Goal: Task Accomplishment & Management: Complete application form

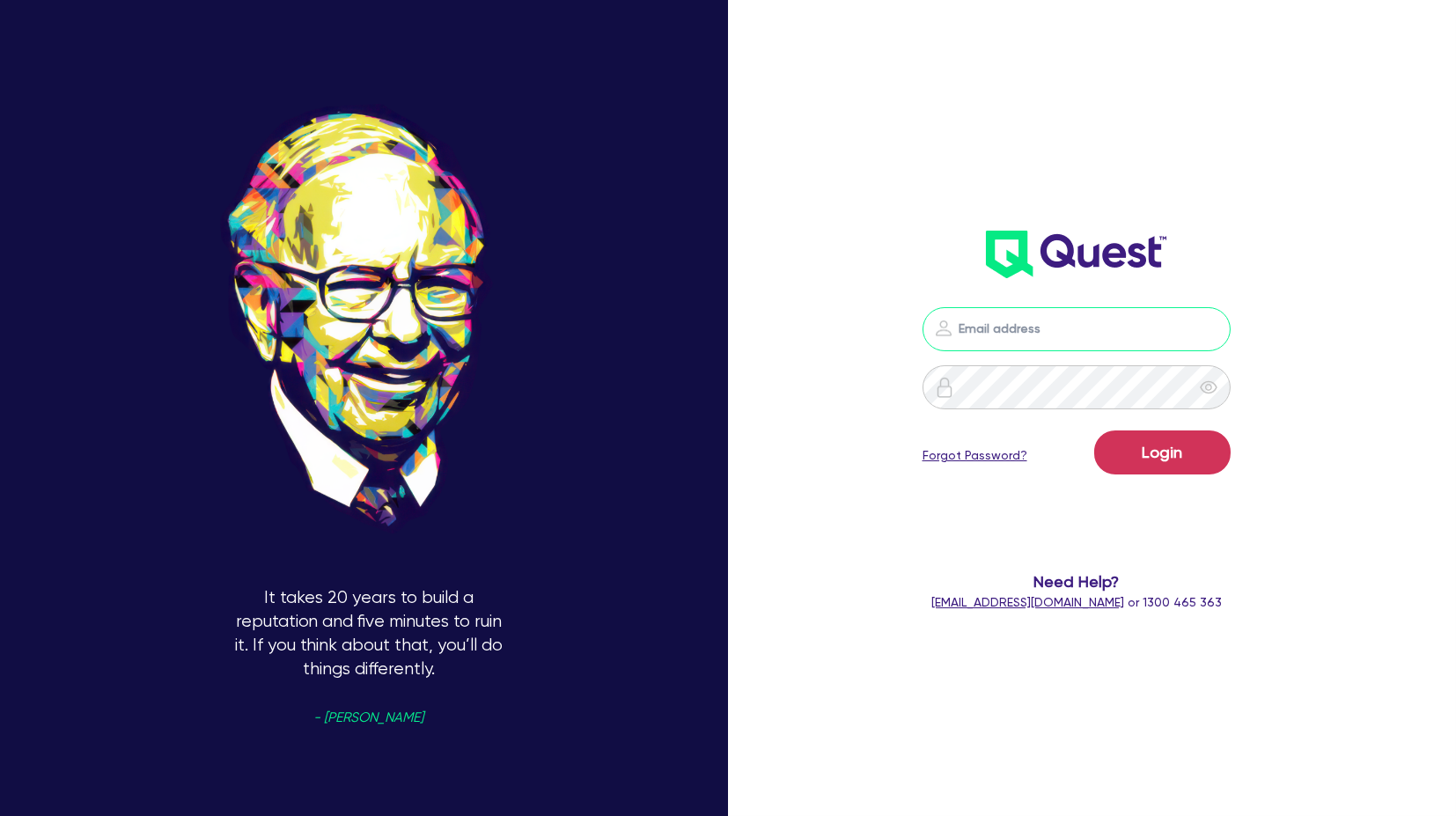
click at [1060, 345] on input "email" at bounding box center [1077, 329] width 308 height 44
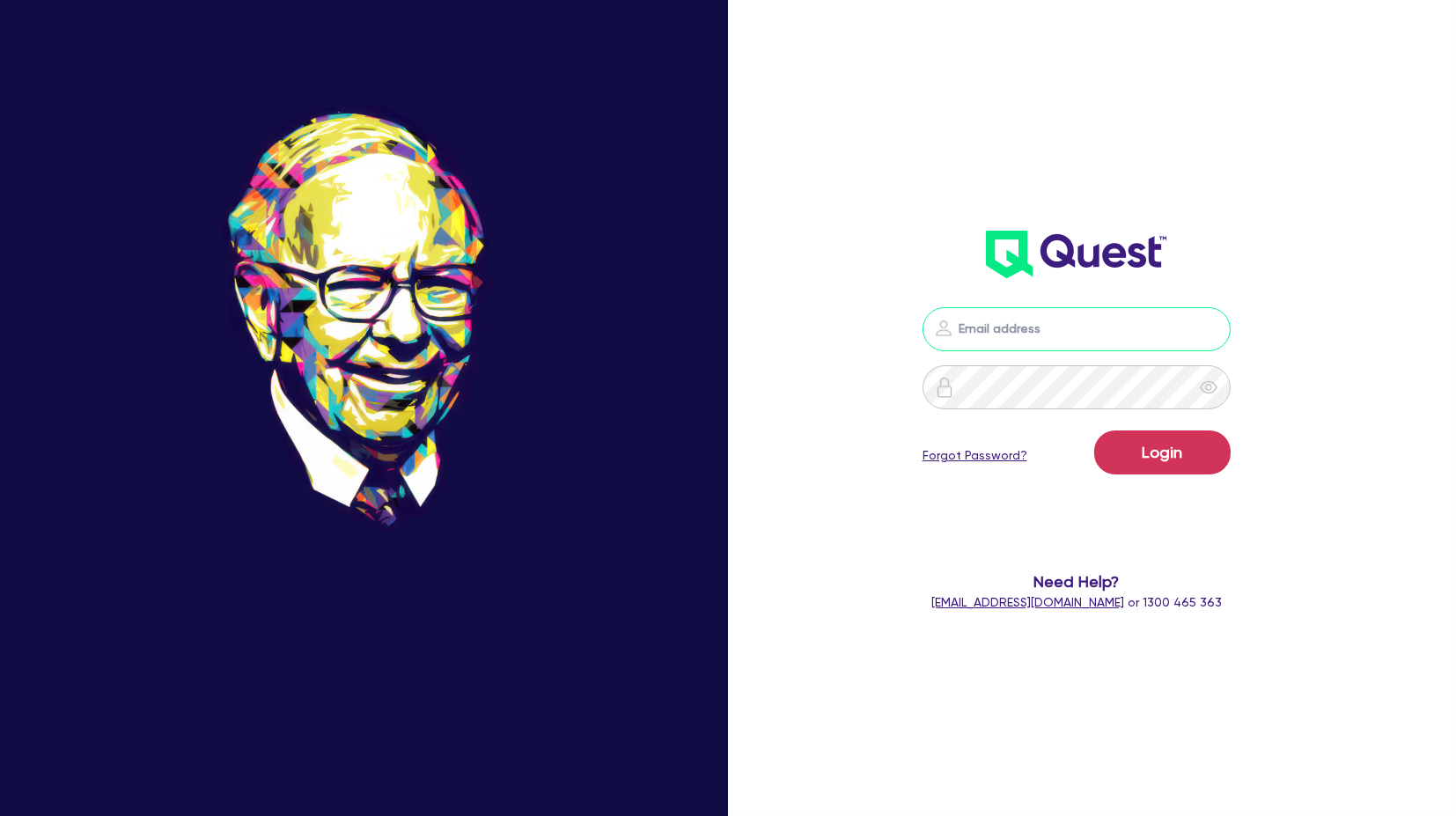
type input "[PERSON_NAME][EMAIL_ADDRESS][PERSON_NAME][DOMAIN_NAME]"
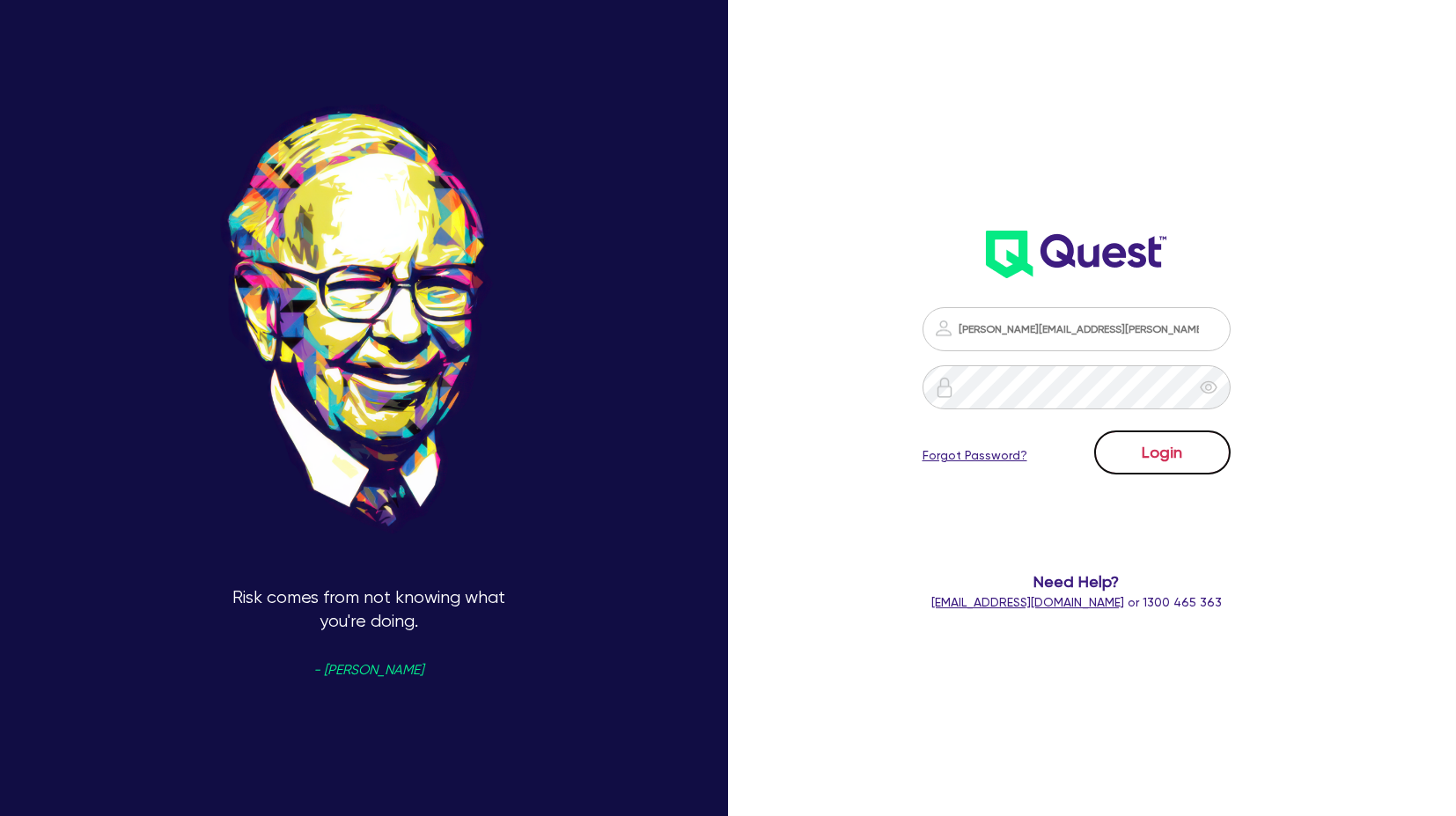
click at [1174, 464] on button "Login" at bounding box center [1162, 452] width 136 height 44
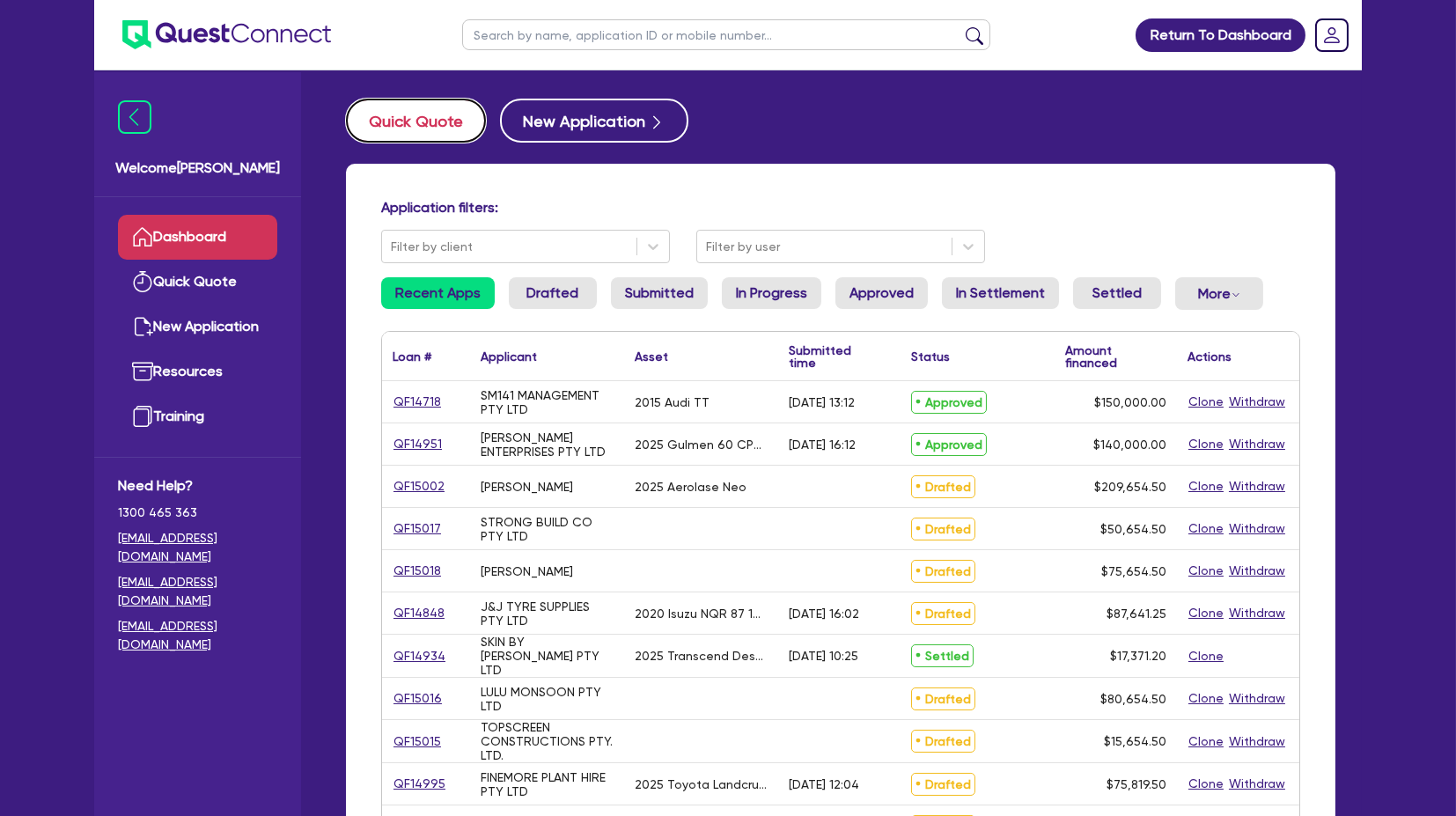
click at [392, 124] on button "Quick Quote" at bounding box center [416, 121] width 140 height 44
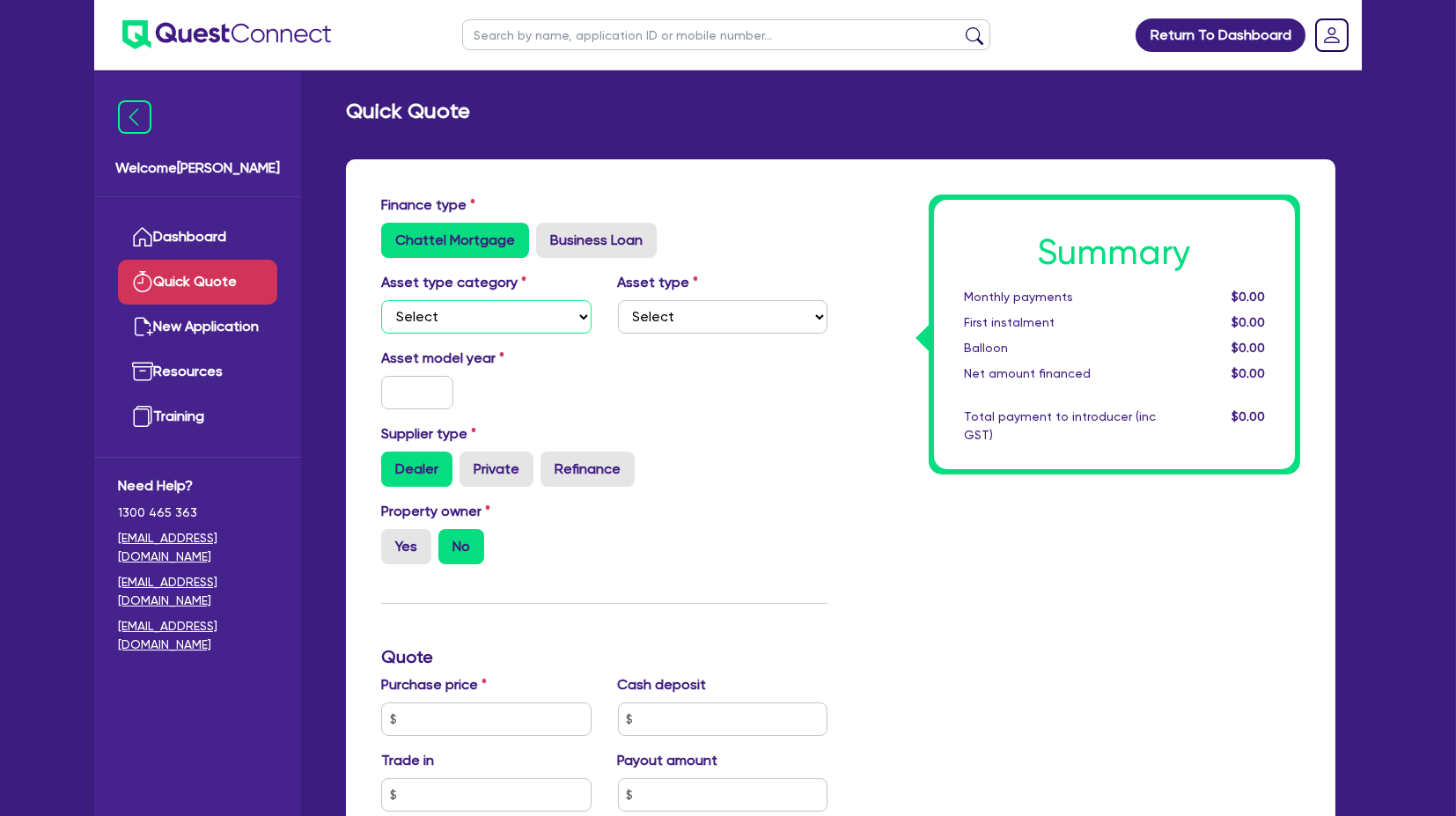
click at [460, 315] on select "Select Cars and light trucks Primary assets Secondary assets Tertiary assets" at bounding box center [486, 316] width 210 height 34
select select "CARS_AND_LIGHT_TRUCKS"
click at [381, 300] on select "Select Cars and light trucks Primary assets Secondary assets Tertiary assets" at bounding box center [486, 316] width 210 height 34
click at [656, 320] on select "Select Passenger vehicles Vans and utes Light trucks up to 4.5 tonne" at bounding box center [723, 316] width 210 height 34
select select "PASSENGER_VEHICLES"
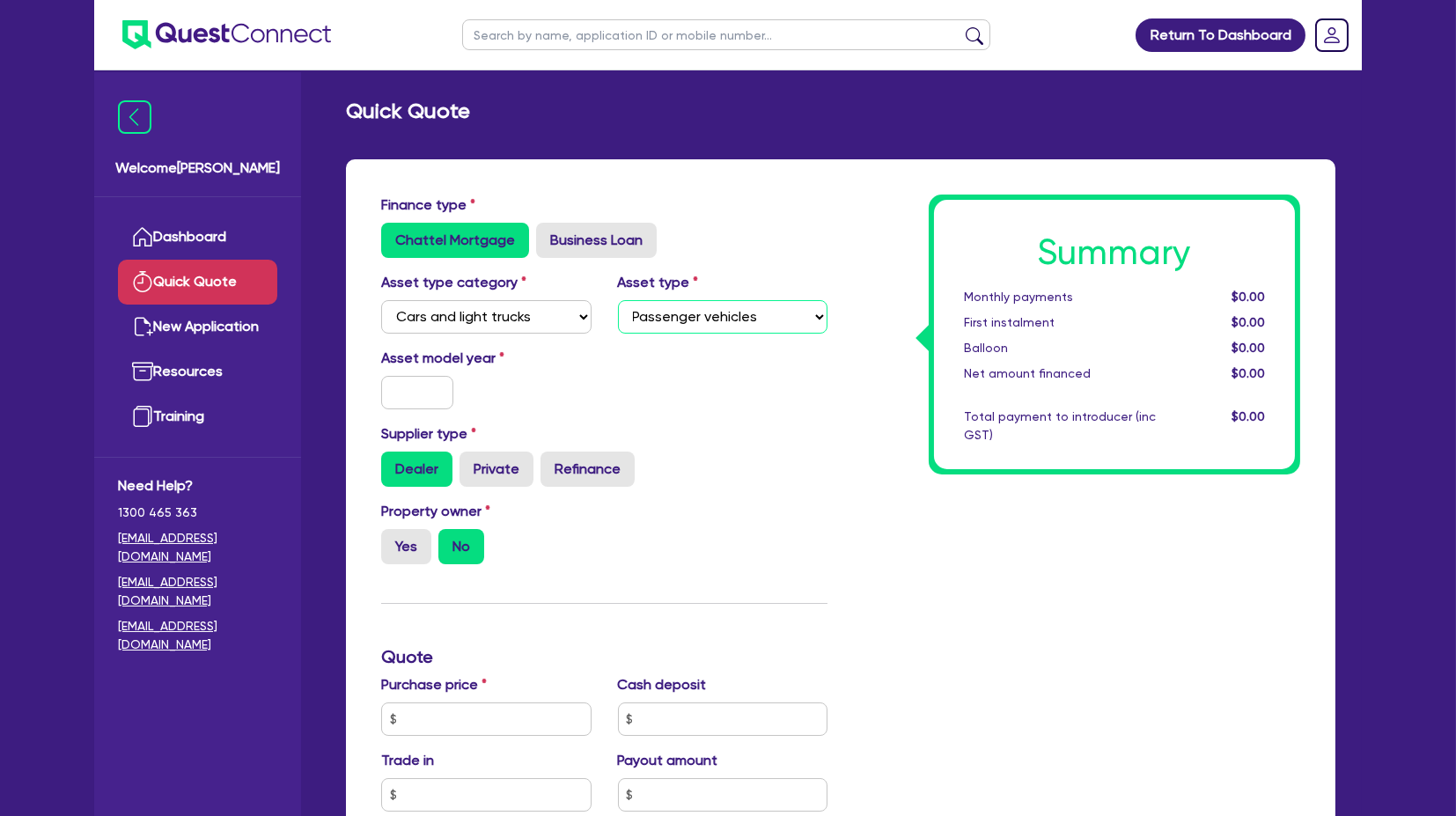
click at [618, 300] on select "Select Passenger vehicles Vans and utes Light trucks up to 4.5 tonne" at bounding box center [723, 316] width 210 height 34
click at [397, 408] on input "text" at bounding box center [417, 393] width 73 height 34
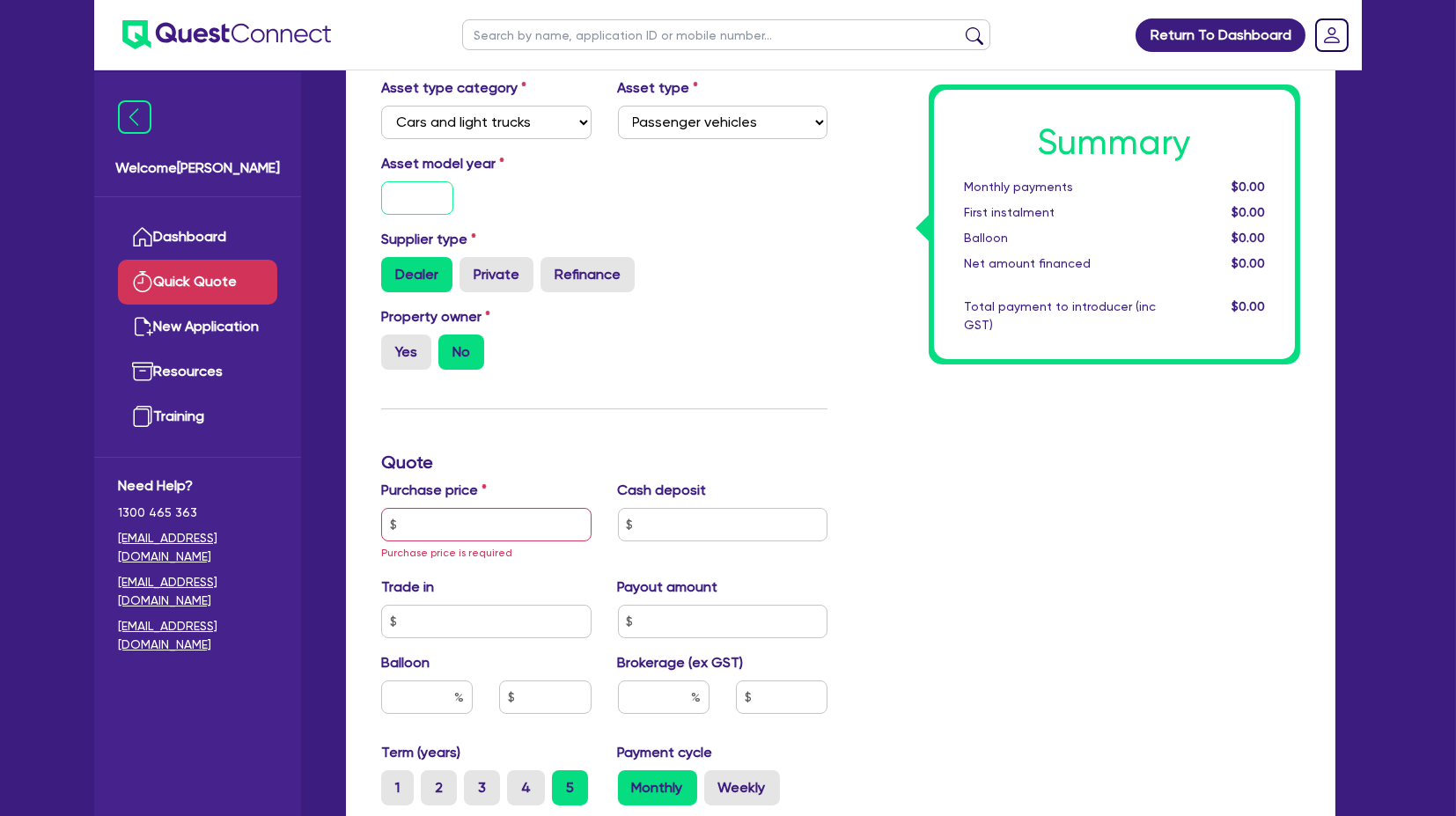
scroll to position [196, 0]
type input "2008"
click at [652, 302] on div "Supplier type Dealer Private Refinance" at bounding box center [604, 266] width 472 height 77
click at [440, 510] on input "text" at bounding box center [486, 523] width 210 height 34
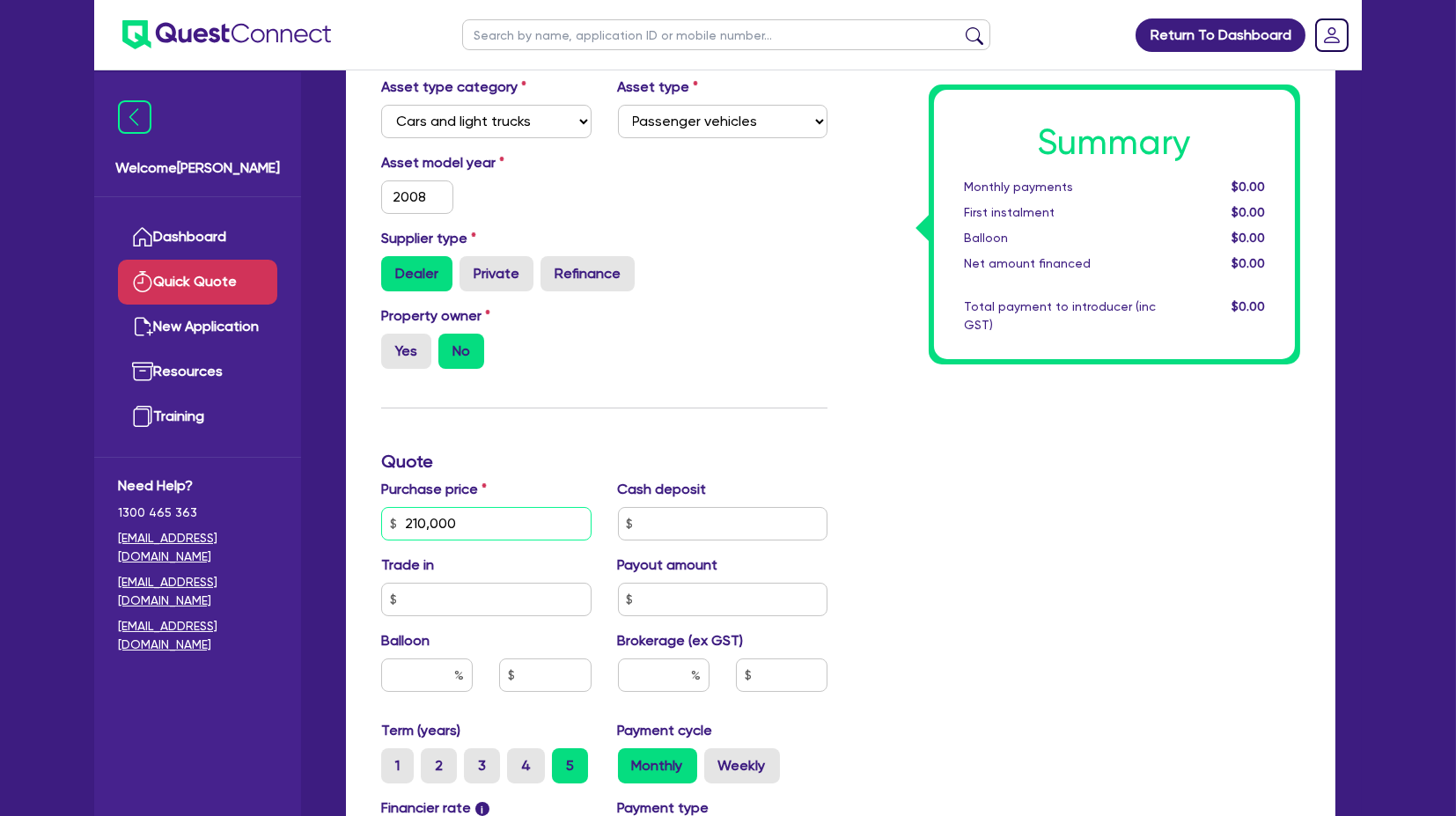
type input "210,000"
click at [820, 428] on div "Finance type Chattel Mortgage Business Loan Asset type category Select Cars and…" at bounding box center [604, 523] width 472 height 1048
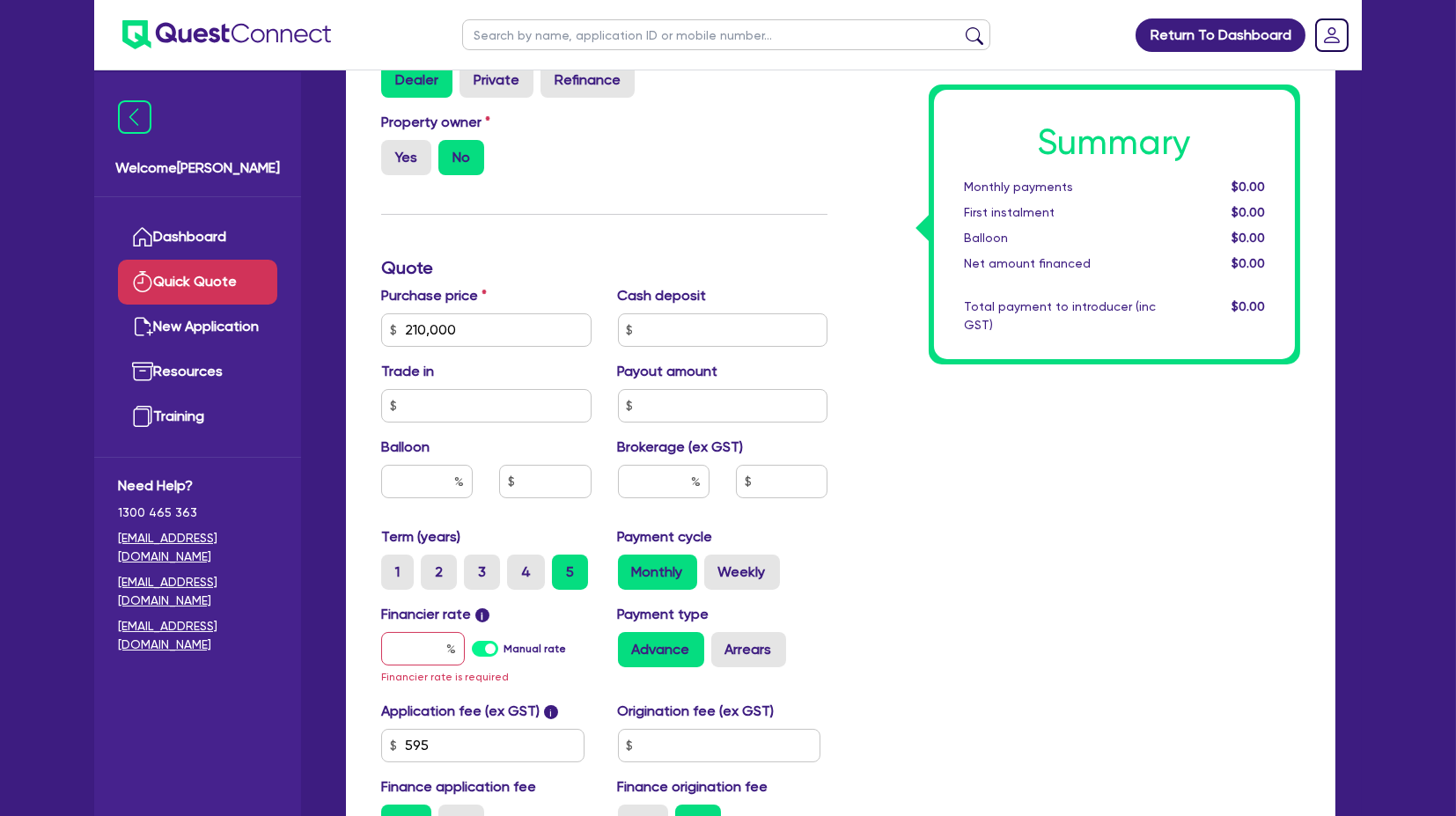
scroll to position [391, 0]
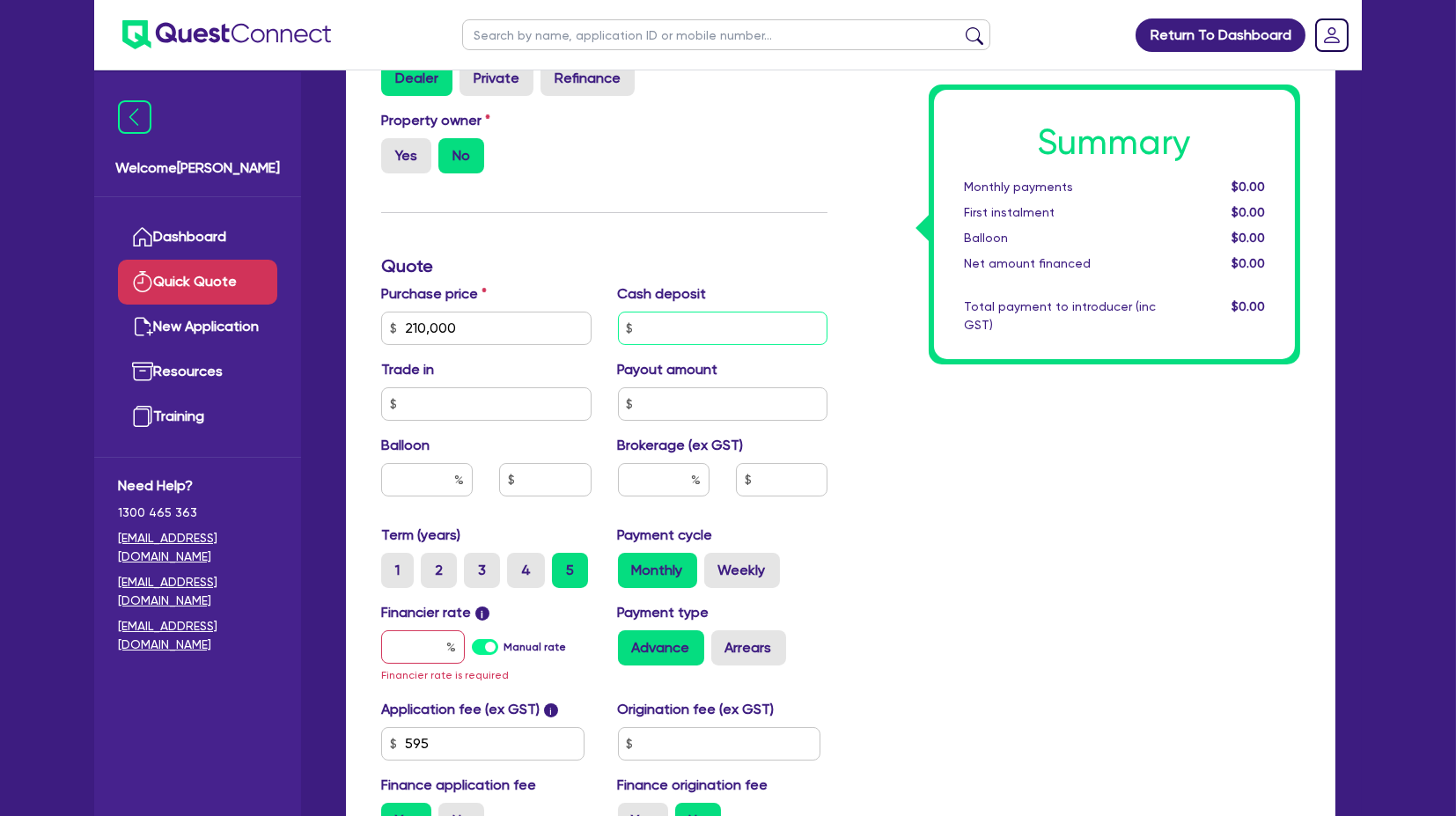
click at [674, 322] on input "text" at bounding box center [723, 328] width 210 height 34
type input "67,000"
click at [754, 479] on input "text" at bounding box center [781, 480] width 92 height 34
type input "7,000"
click at [975, 525] on div "Summary Monthly payments $0.00 First instalment $0.00 Balloon $0.00 Net amount …" at bounding box center [1076, 327] width 472 height 1048
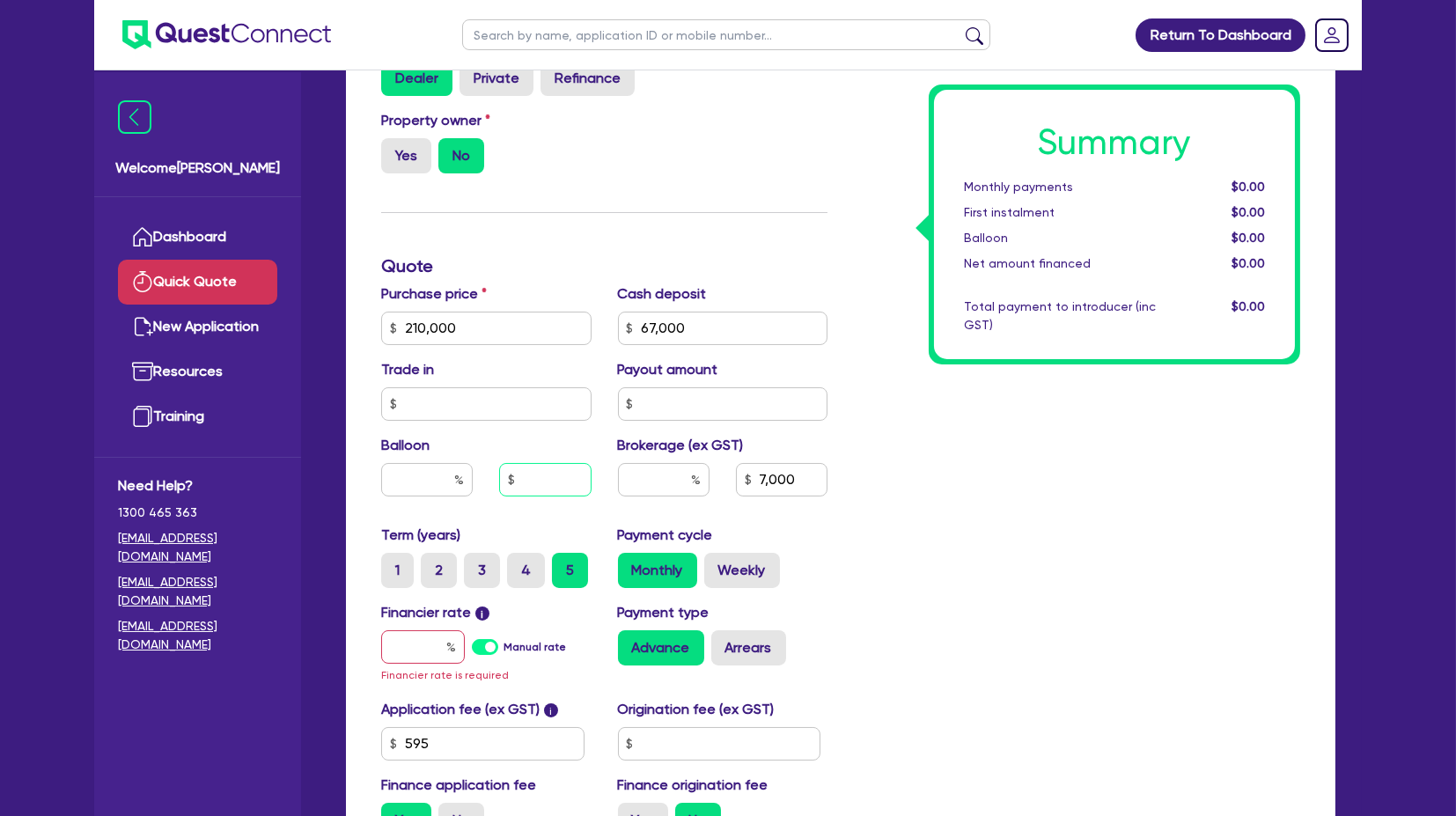
click at [538, 488] on input "text" at bounding box center [545, 480] width 92 height 34
click at [539, 410] on input "text" at bounding box center [486, 403] width 210 height 34
click at [781, 394] on input "text" at bounding box center [723, 403] width 210 height 34
click at [409, 647] on input "text" at bounding box center [422, 646] width 83 height 34
type input "1"
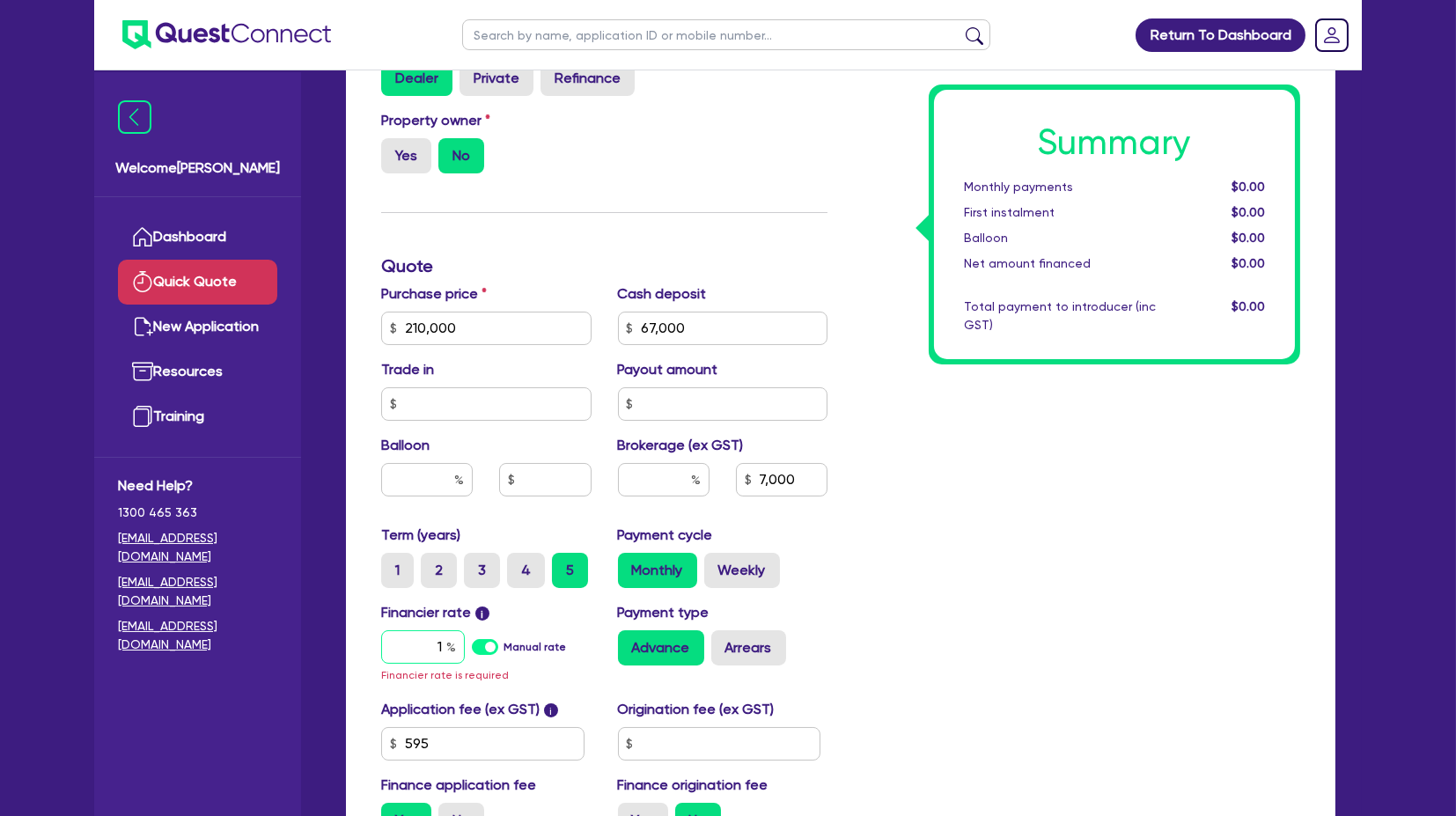
type input "4.87"
type input "7,000"
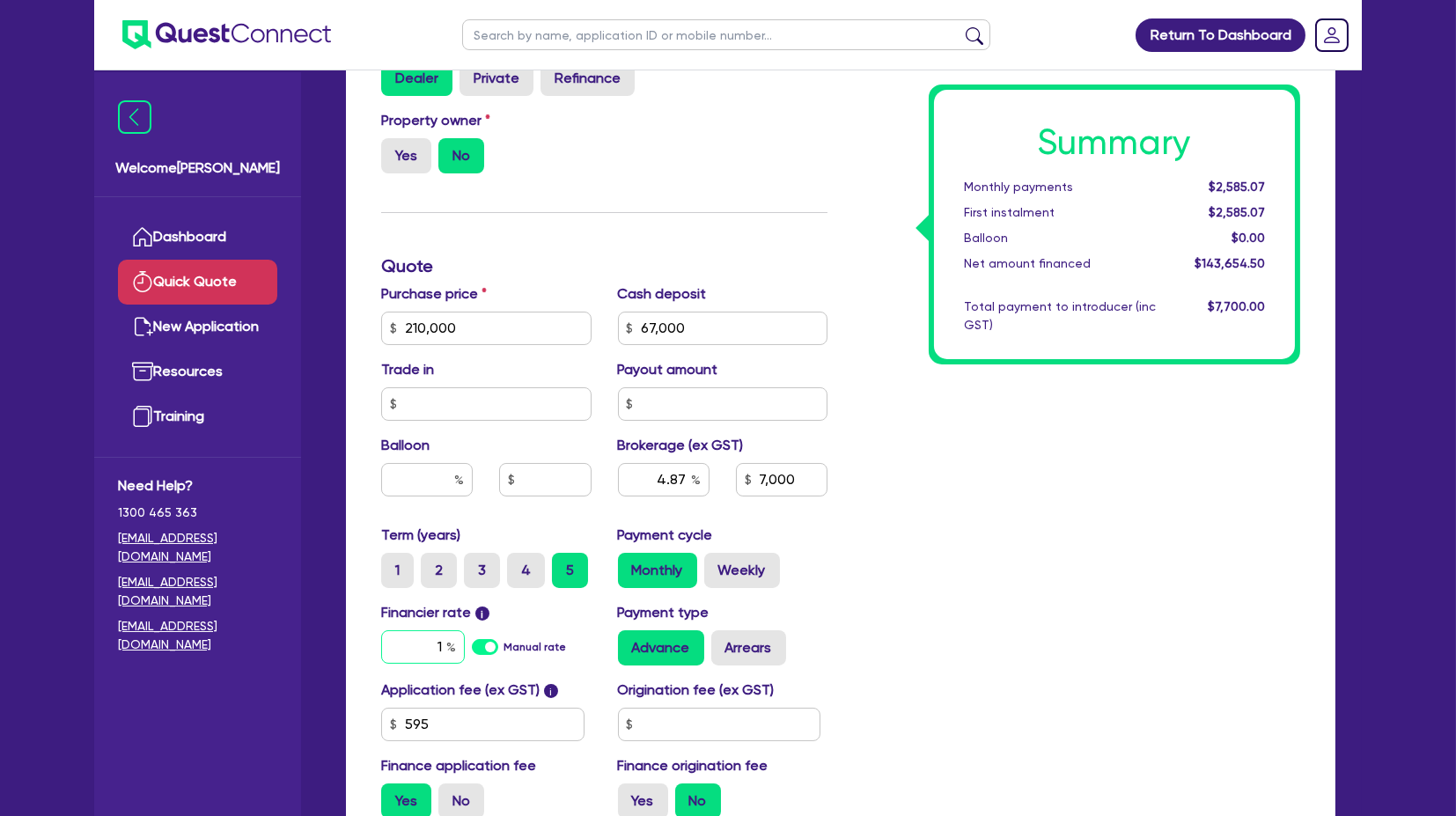
type input "1"
type input "4.87"
type input "7,000"
type input "4.87"
type input "7,000"
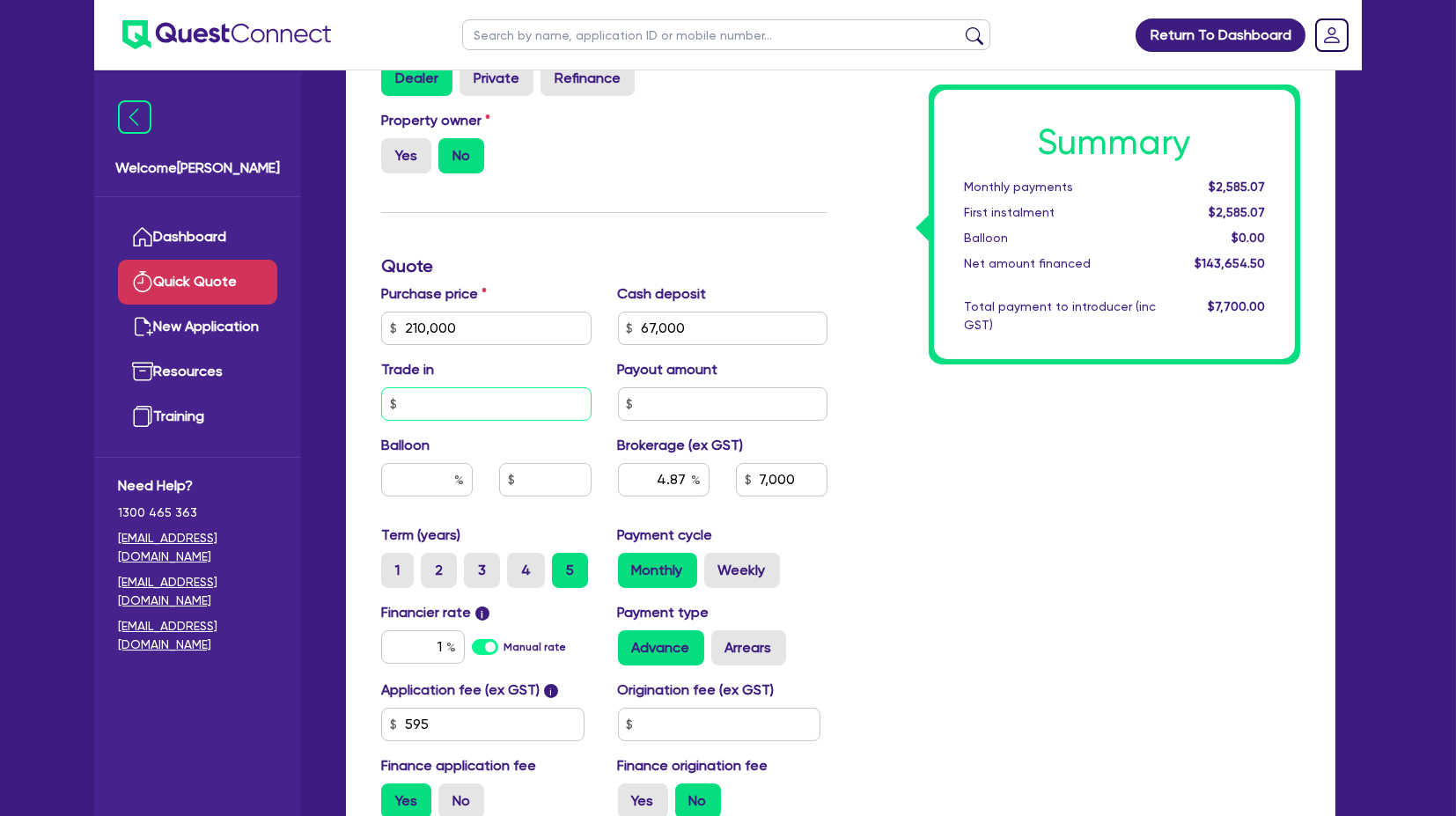
click at [484, 403] on input "text" at bounding box center [486, 403] width 210 height 34
click at [966, 474] on div "Summary Monthly payments $2,585.07 First instalment $2,585.07 Balloon $0.00 Net…" at bounding box center [1076, 317] width 472 height 1029
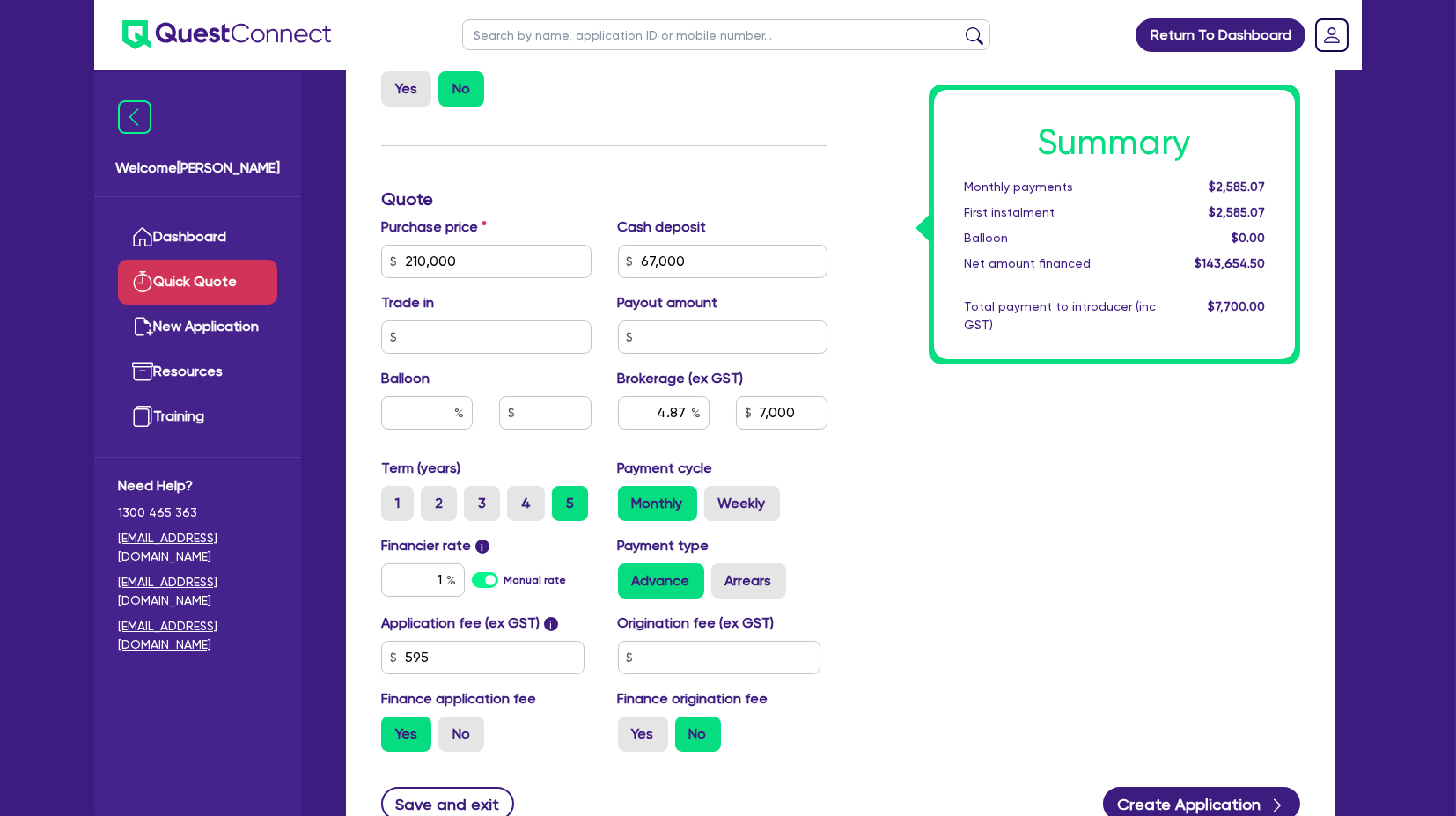
scroll to position [489, 0]
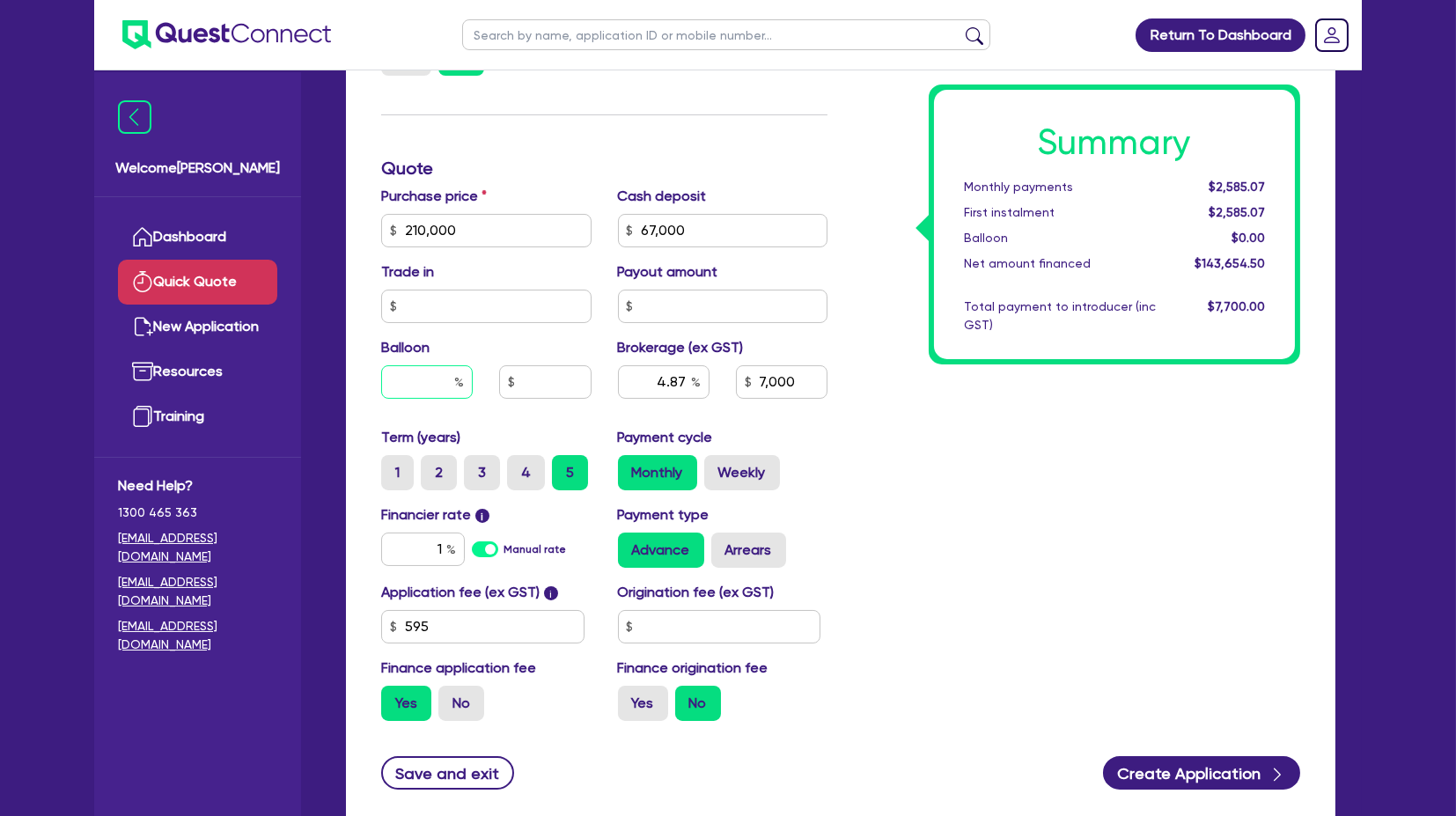
click at [427, 383] on input "text" at bounding box center [426, 382] width 92 height 34
click at [516, 385] on input "text" at bounding box center [545, 382] width 92 height 34
type input "6"
type input "4.87"
type input "7,000"
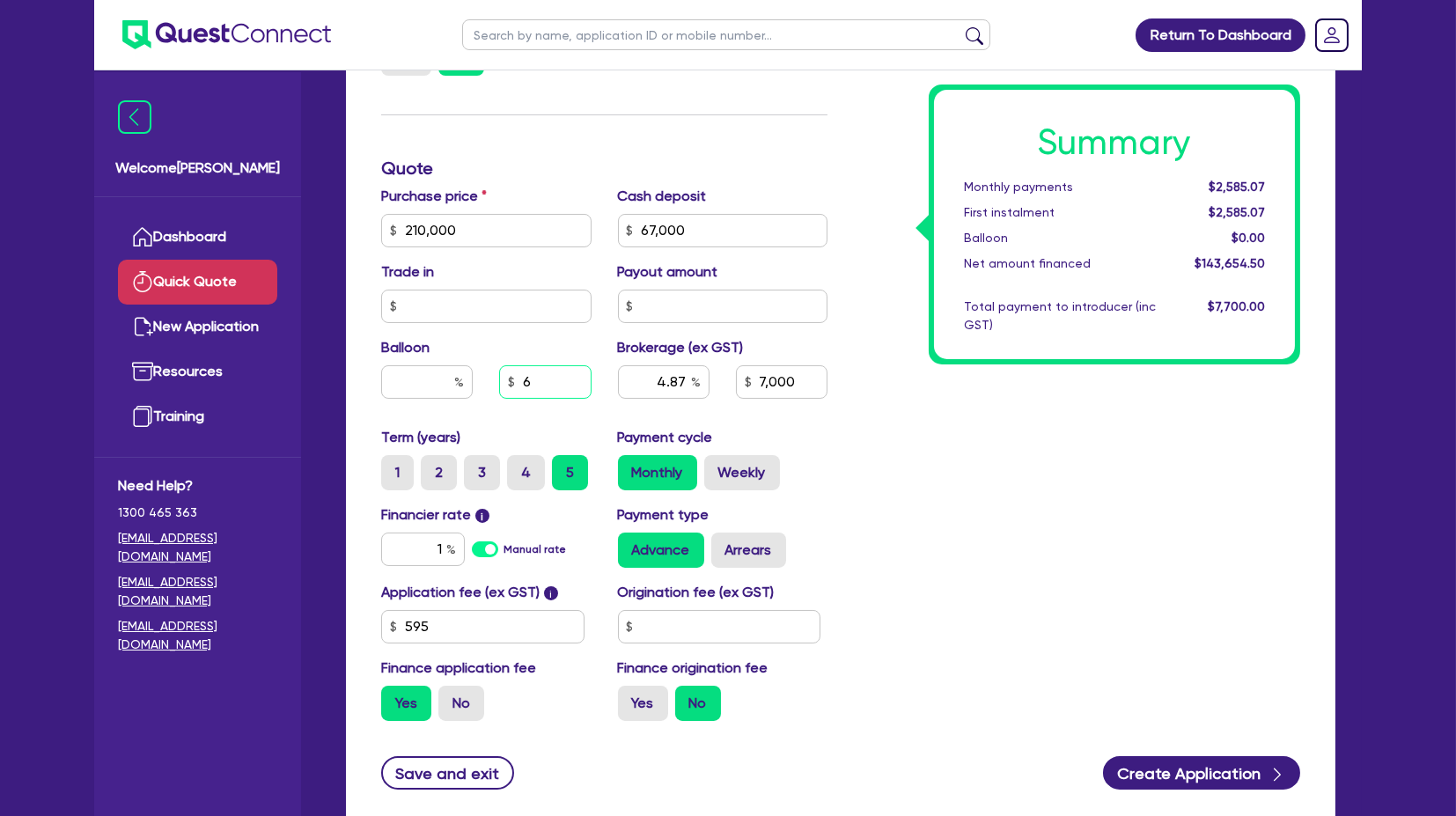
type input "0.00"
type input "60"
type input "4.87"
type input "7,000"
type input "60,000"
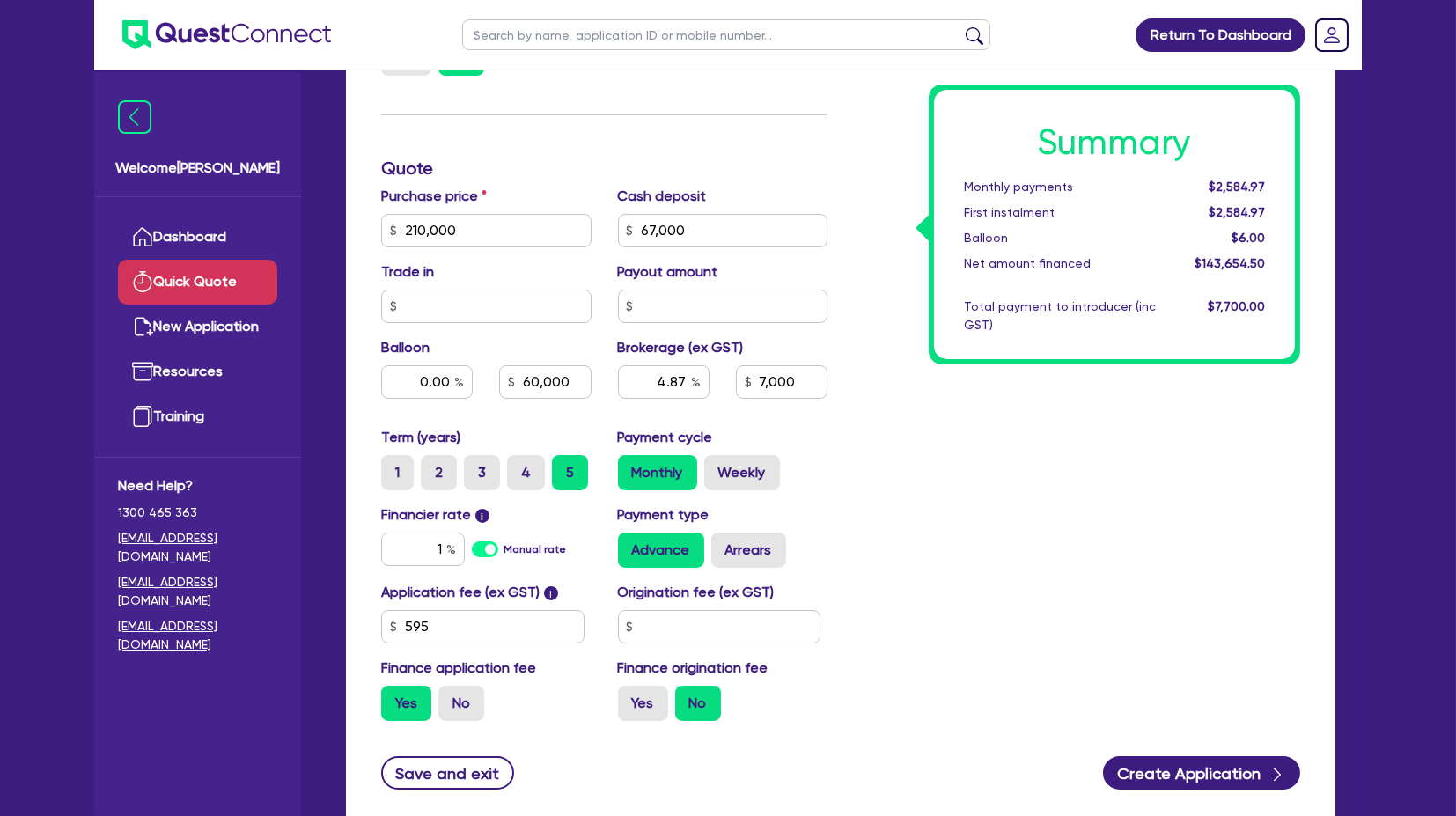
type input "0.00"
type input "4.87"
type input "7,000"
type input "28.57"
type input "60,000"
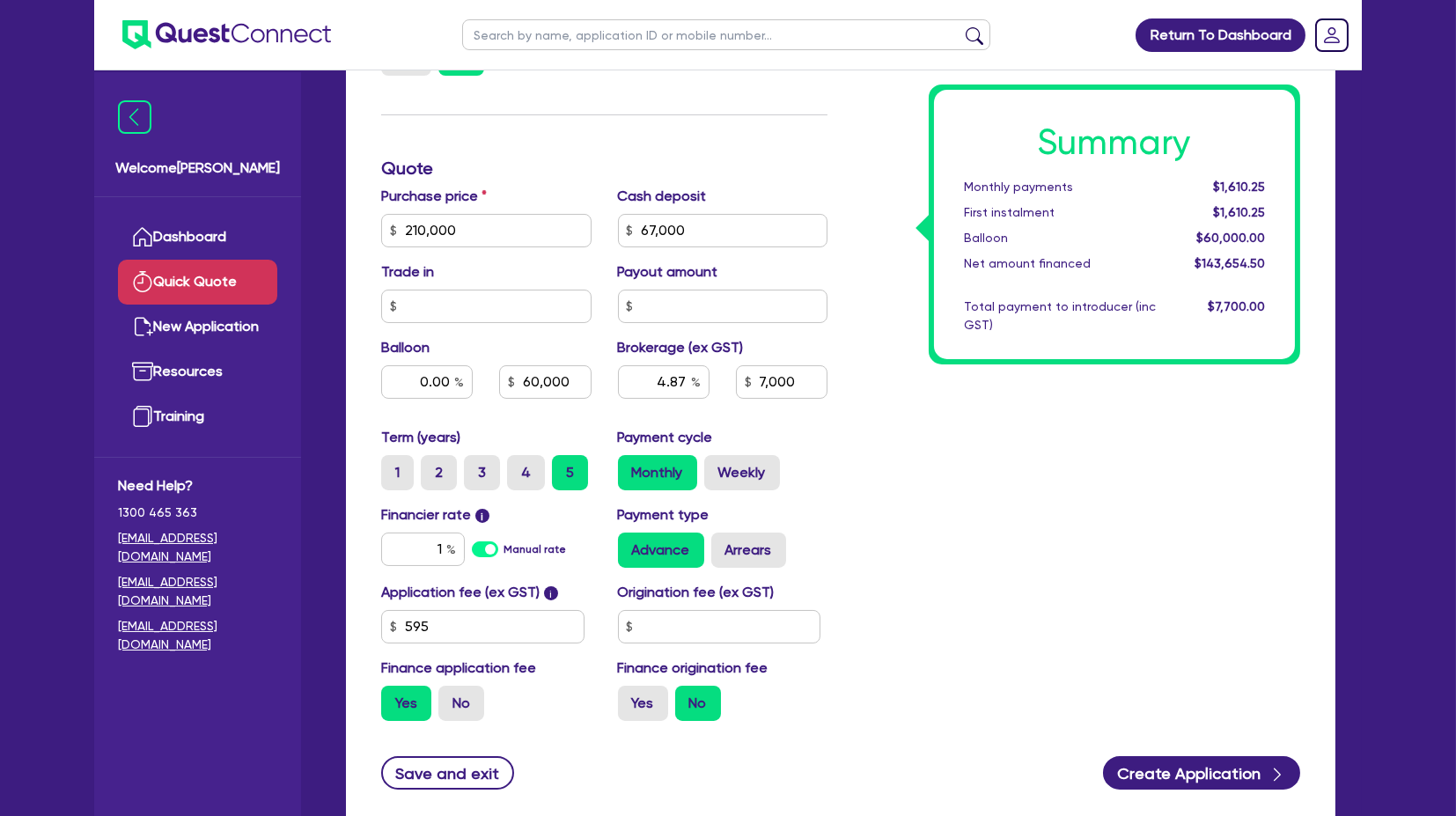
type input "4.87"
type input "7,000"
click at [859, 509] on div "Summary Monthly payments $1,610.25 First instalment $1,610.25 Balloon $60,000.0…" at bounding box center [1076, 220] width 472 height 1029
click at [456, 316] on input "text" at bounding box center [486, 306] width 210 height 34
type input "28.57"
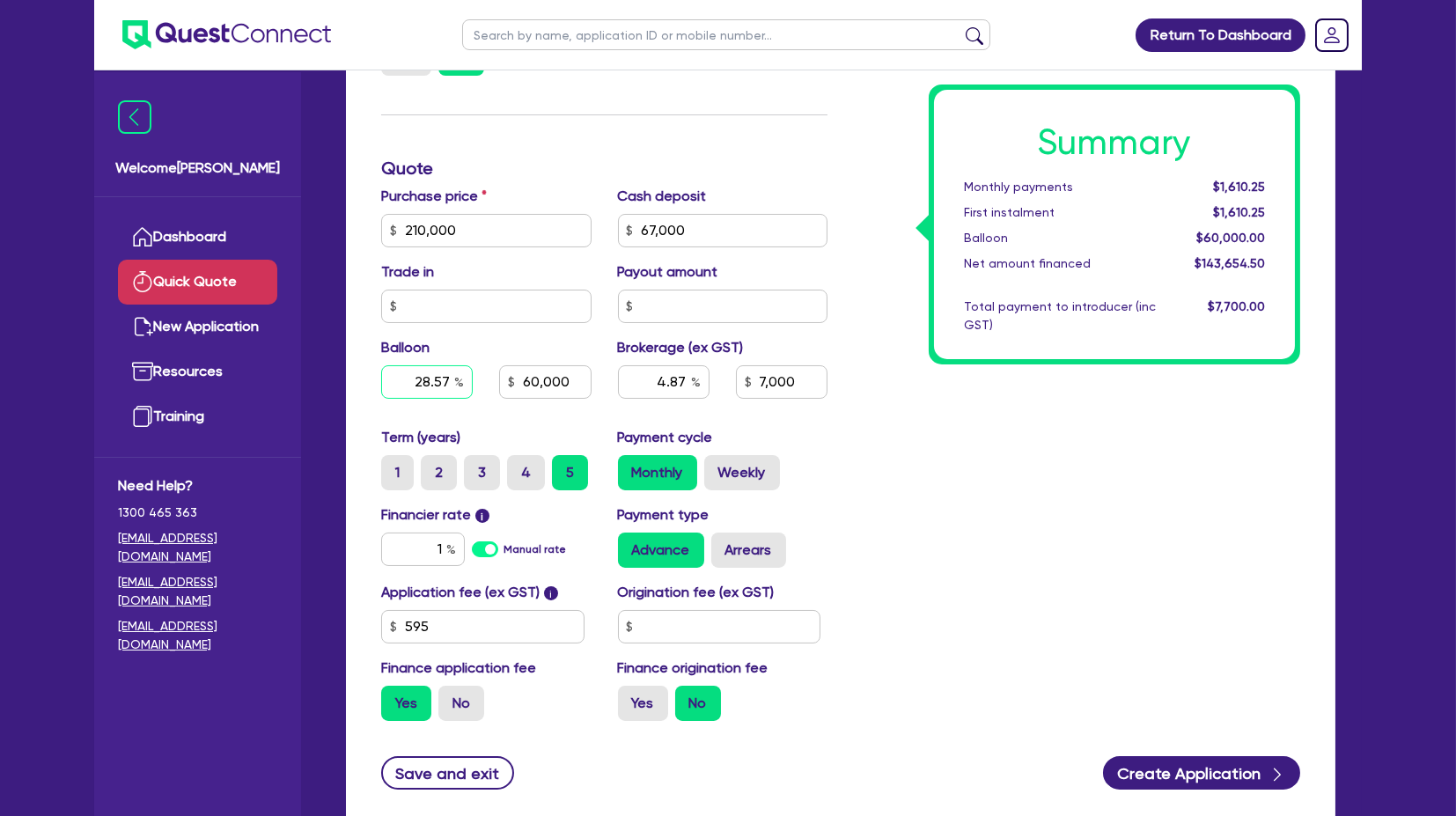
type input "60,000"
type input "4.87"
type input "7,000"
type input "28.57"
type input "60,000"
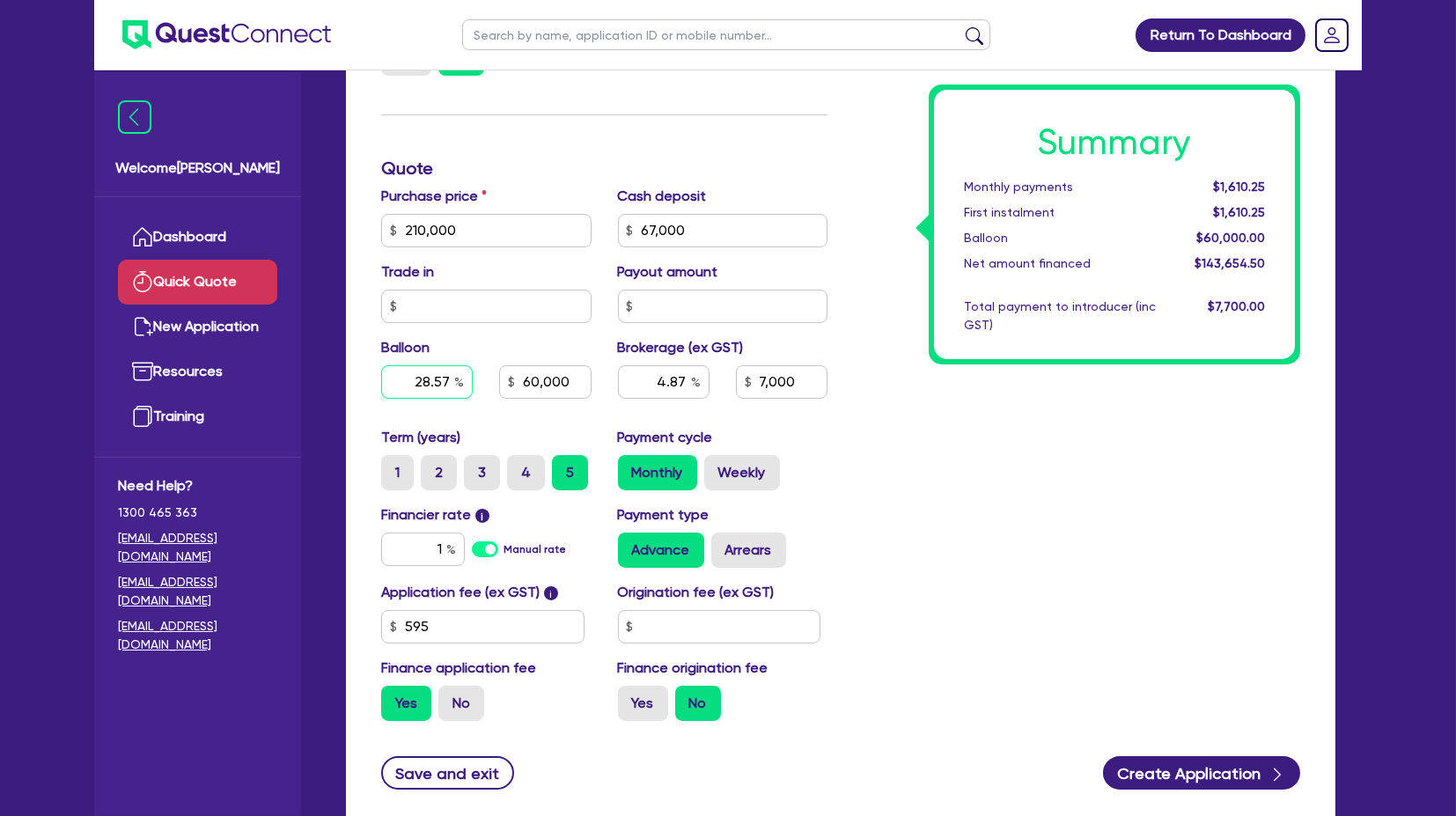
type input "4.87"
type input "7,000"
drag, startPoint x: 409, startPoint y: 378, endPoint x: 504, endPoint y: 378, distance: 95.0
click at [504, 378] on div "28.57 60,000" at bounding box center [486, 382] width 237 height 34
type input "30"
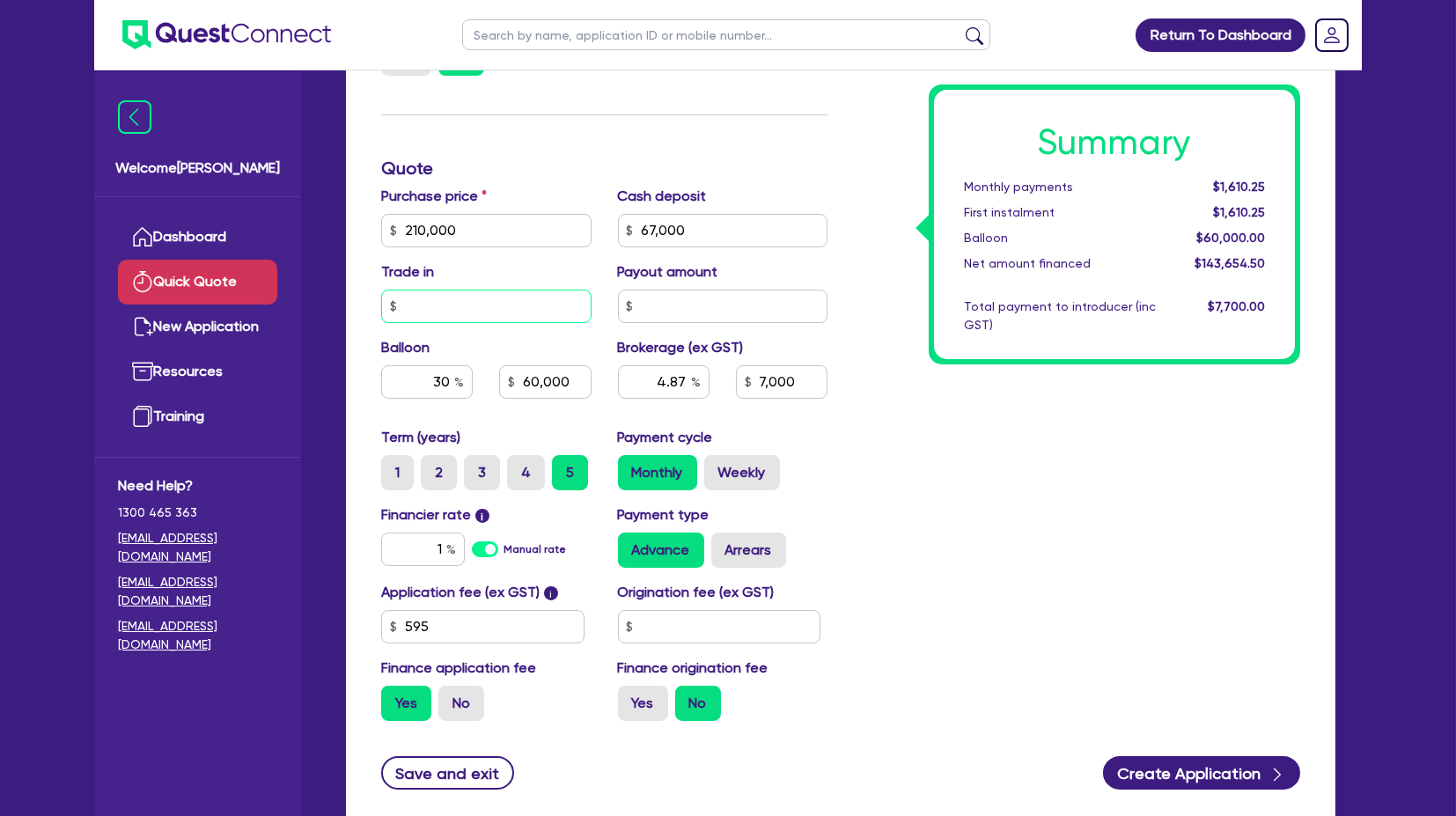
type input "60,000"
type input "4.87"
type input "7,000"
click at [452, 314] on input "text" at bounding box center [486, 306] width 210 height 34
type input "63,000"
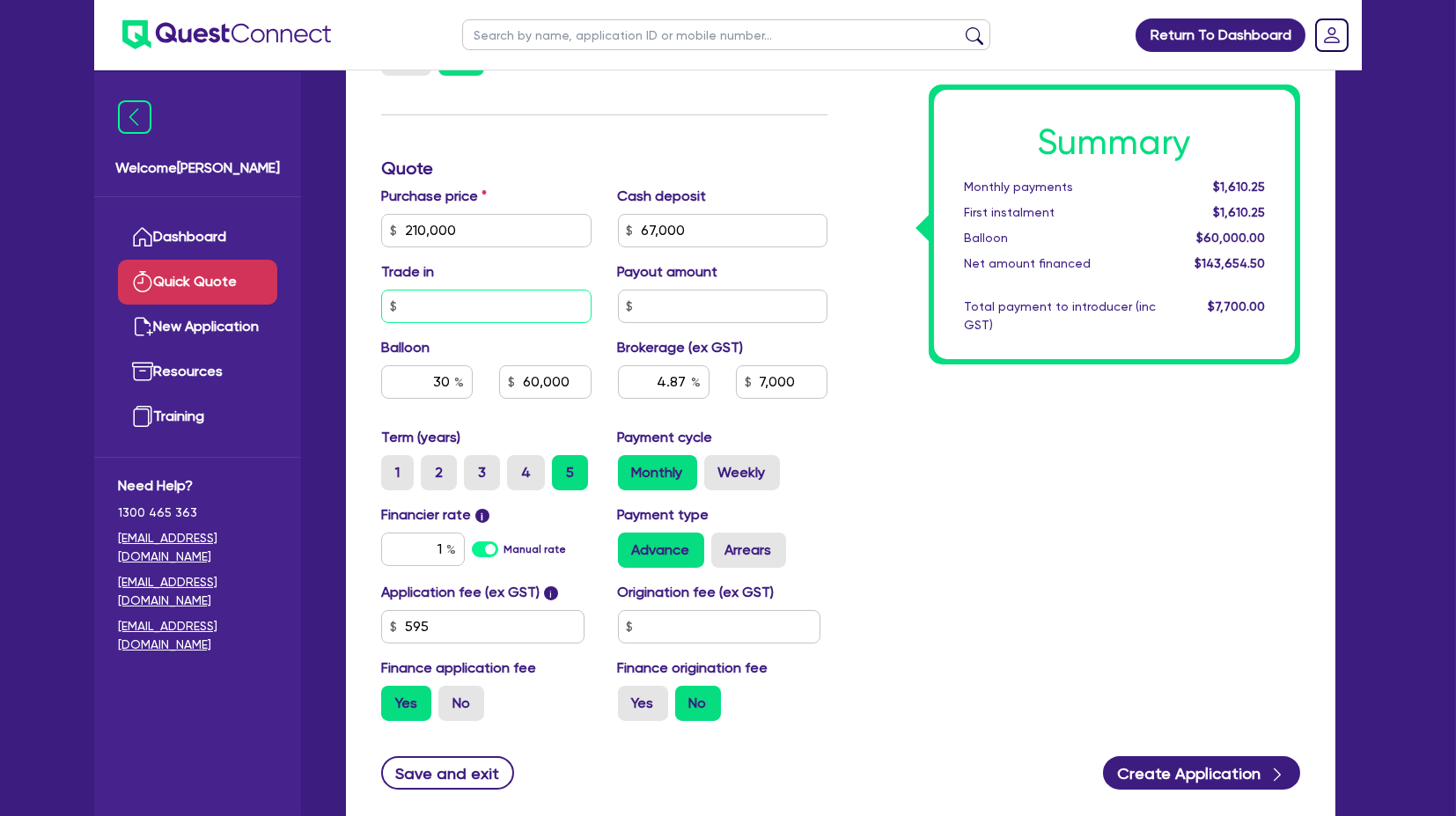
type input "4.87"
type input "7,000"
click at [498, 315] on input "text" at bounding box center [486, 306] width 210 height 34
type input "63,000"
type input "4.87"
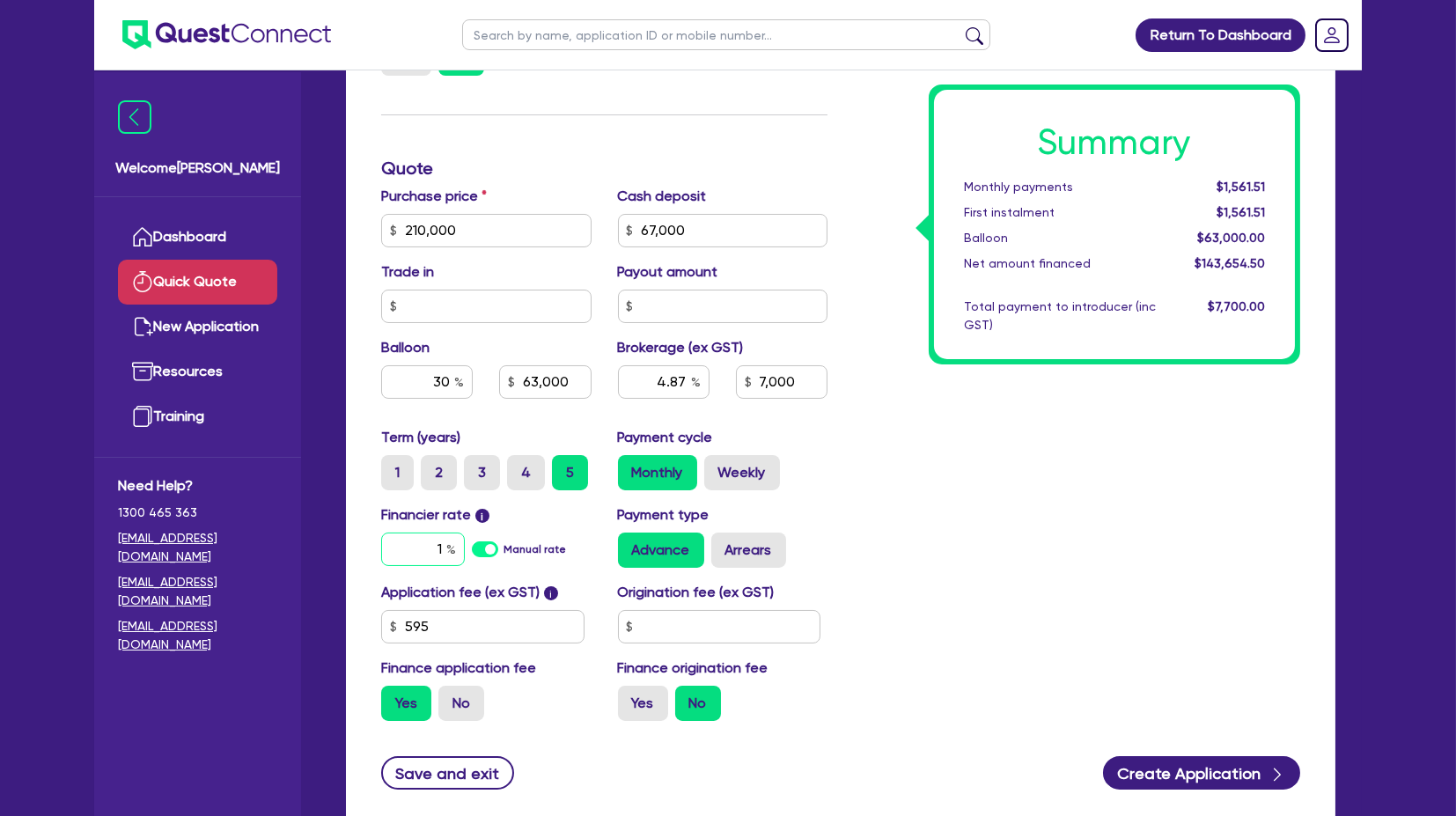
type input "7,000"
type input "63,000"
type input "4.87"
type input "7,000"
click at [422, 550] on input "1" at bounding box center [422, 549] width 83 height 34
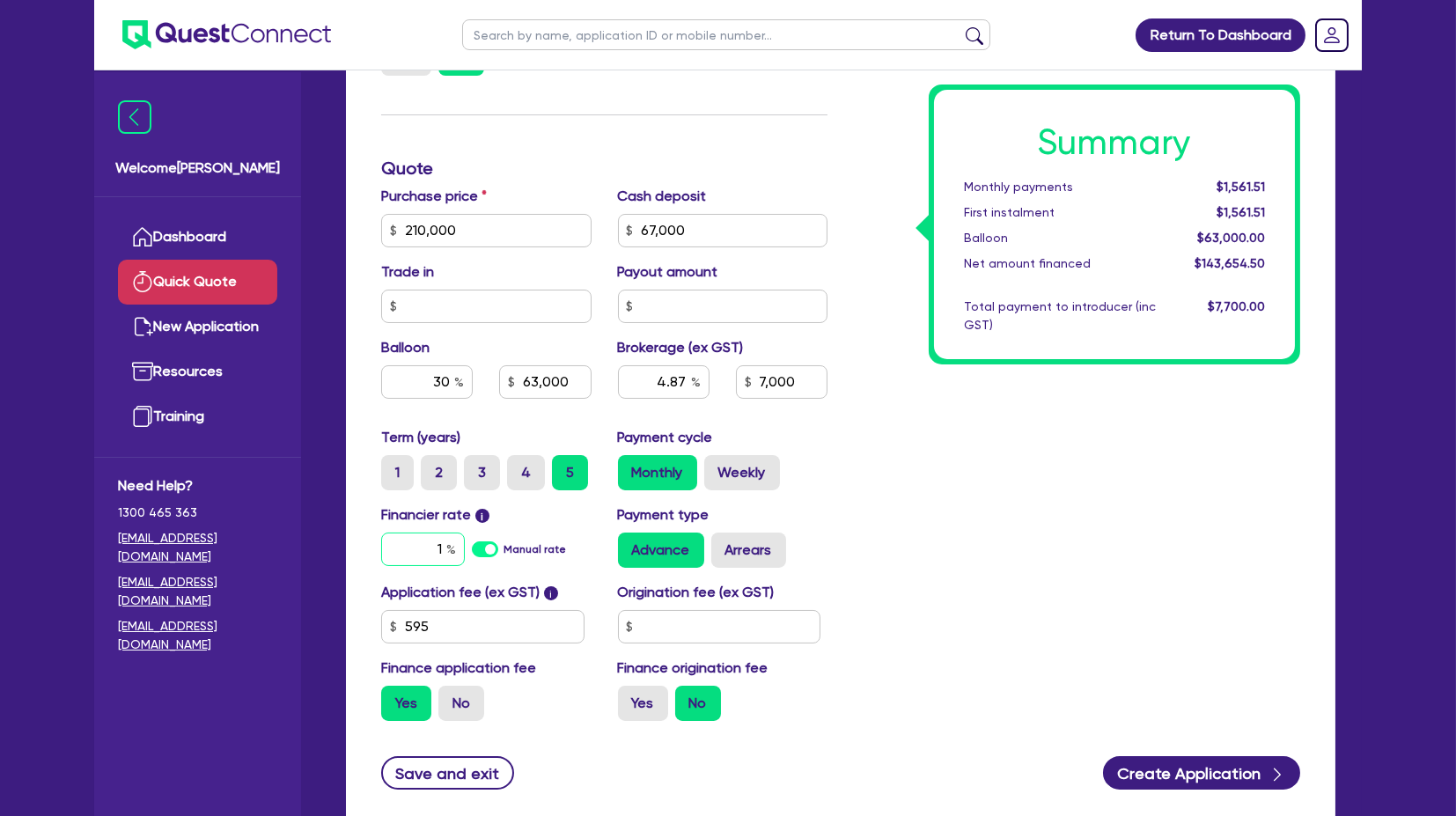
click at [440, 550] on input "1" at bounding box center [422, 549] width 83 height 34
type input "15"
type input "63,000"
type input "4.87"
type input "7,000"
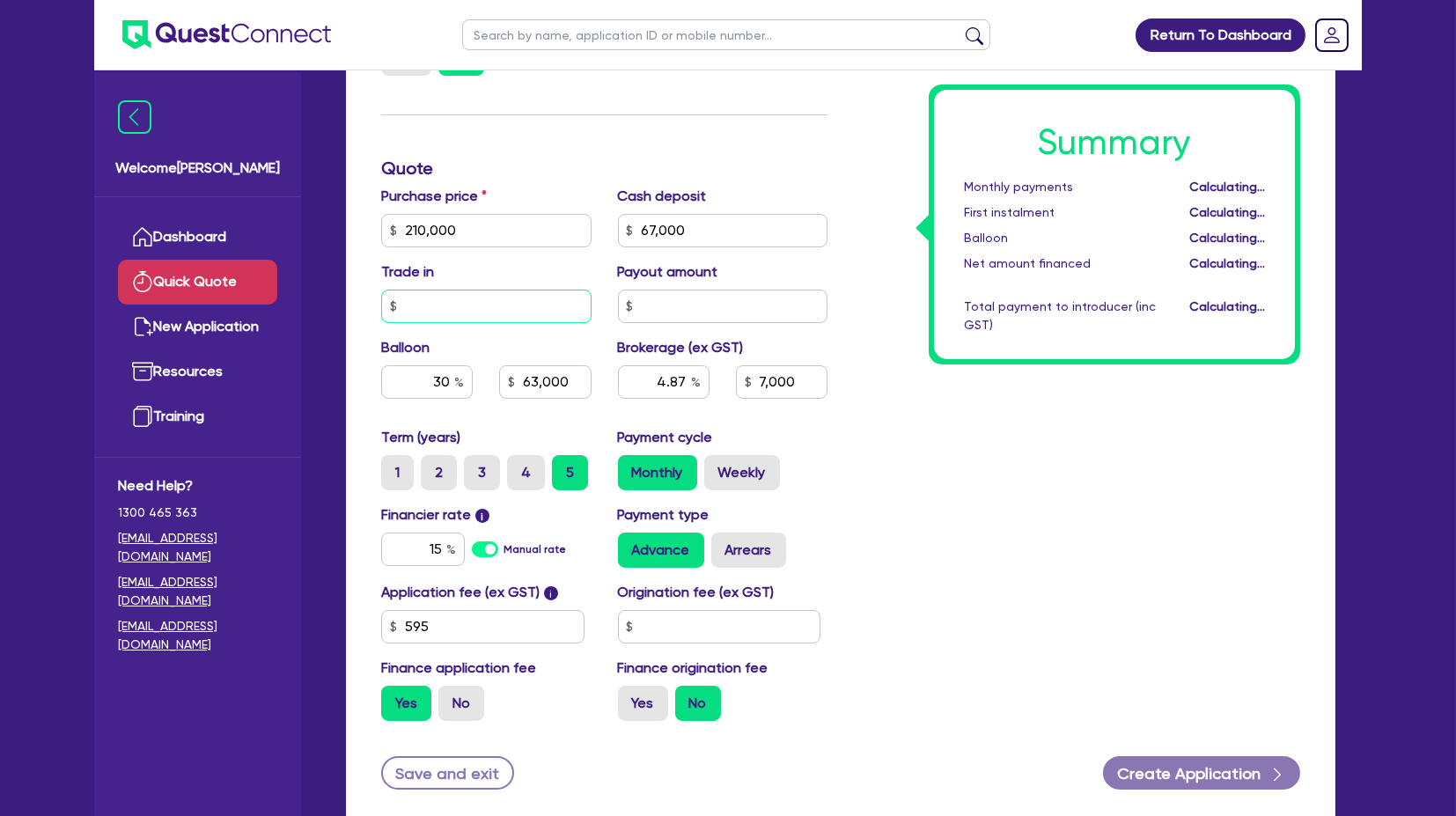
type input "63,000"
type input "4.87"
type input "7,000"
click at [442, 303] on input "text" at bounding box center [486, 306] width 210 height 34
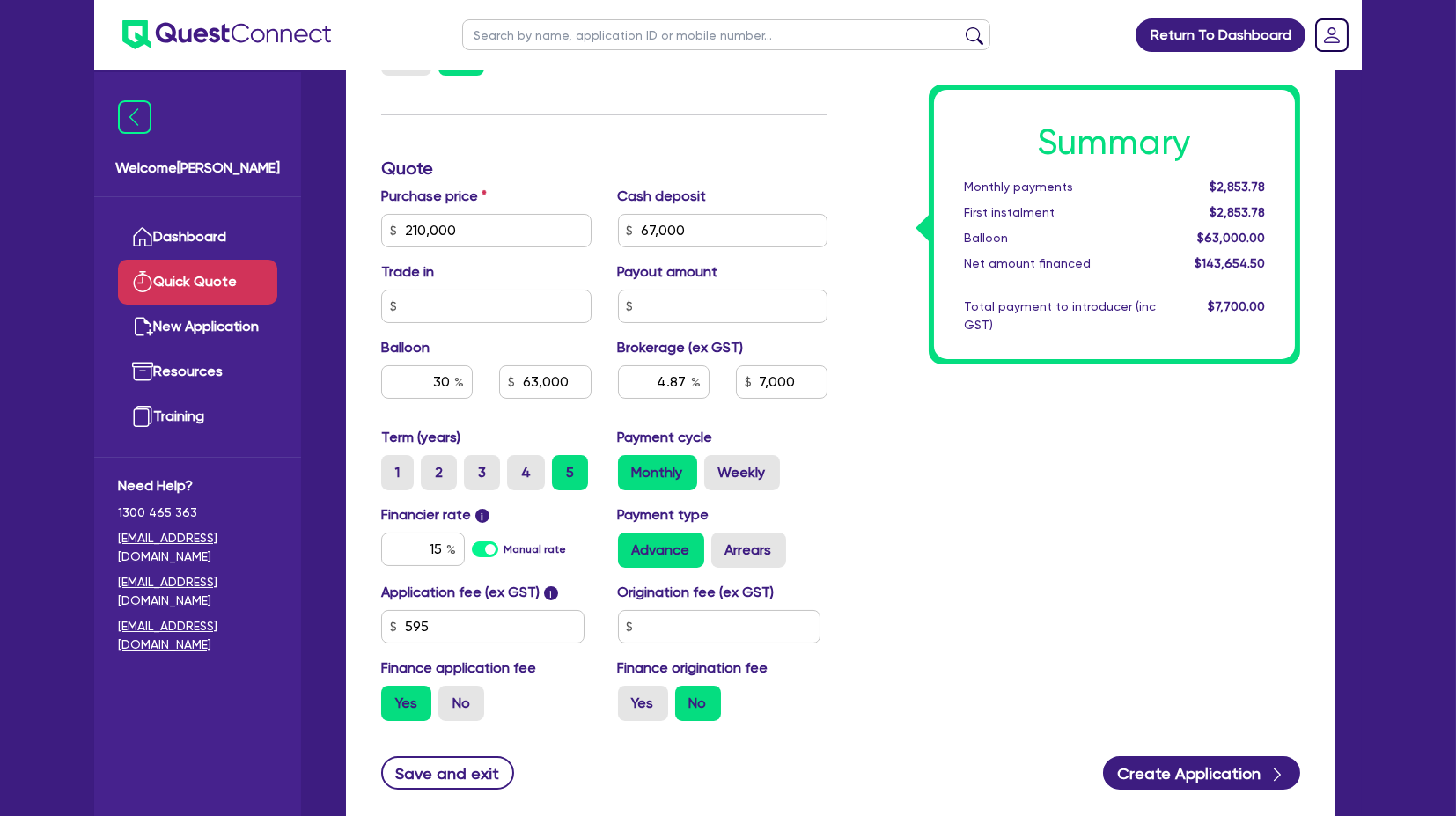
click at [974, 416] on div "Summary Monthly payments $2,853.78 First instalment $2,853.78 Balloon $63,000.0…" at bounding box center [1076, 220] width 472 height 1029
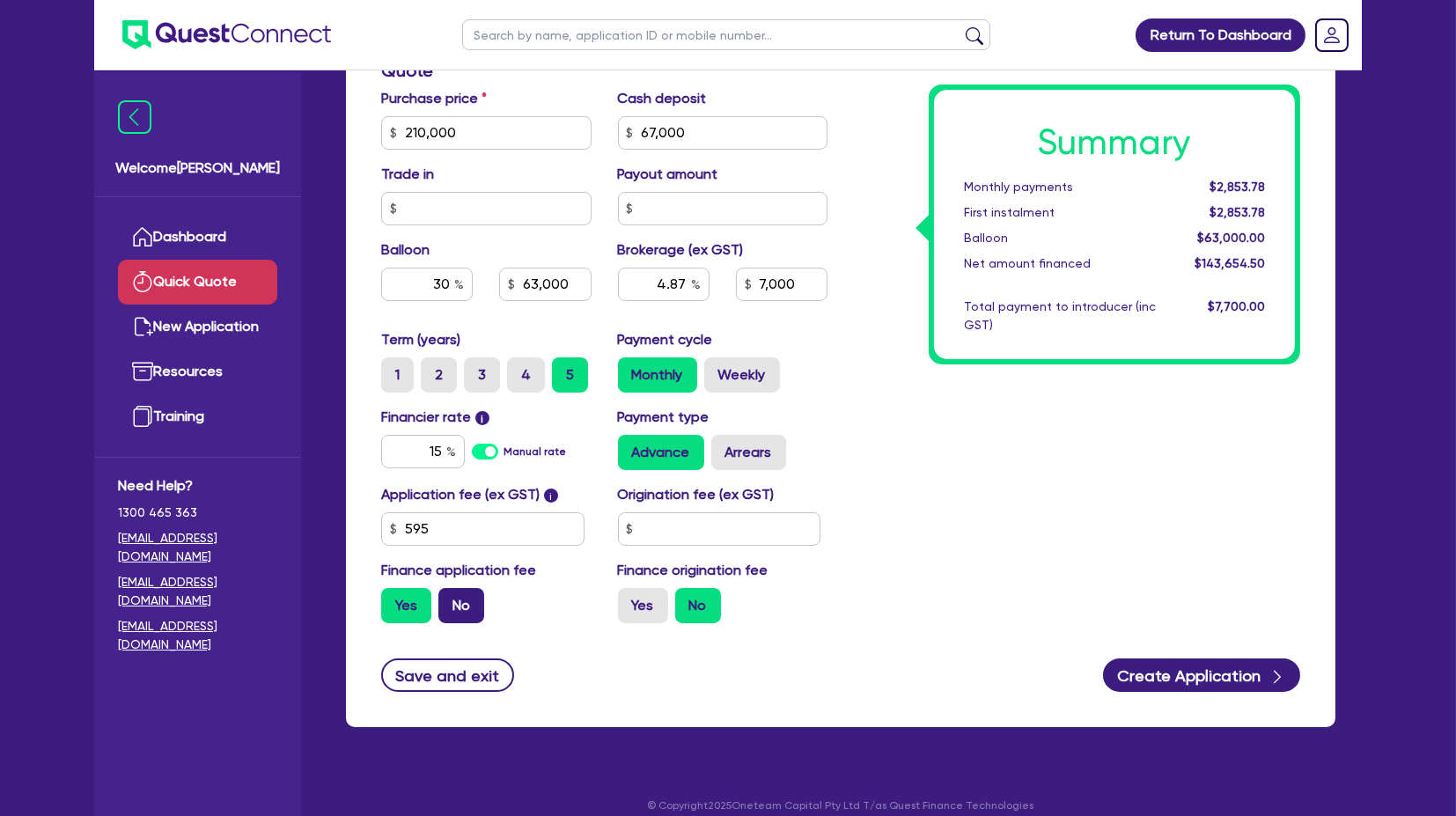
click at [476, 599] on label "No" at bounding box center [461, 606] width 45 height 35
click at [450, 599] on input "No" at bounding box center [444, 594] width 12 height 12
radio input "true"
type input "63,000"
type input "4.87"
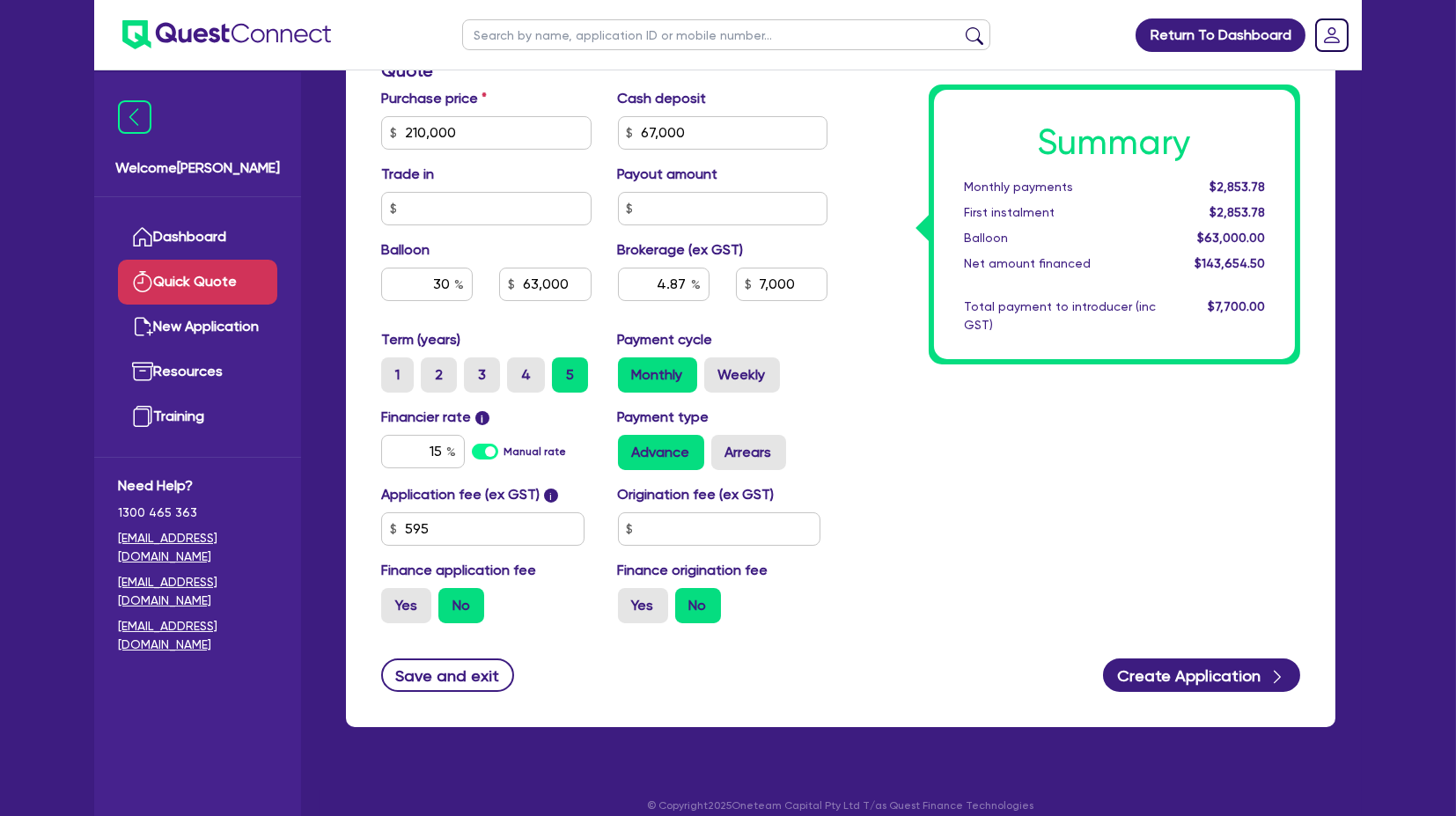
type input "7,000"
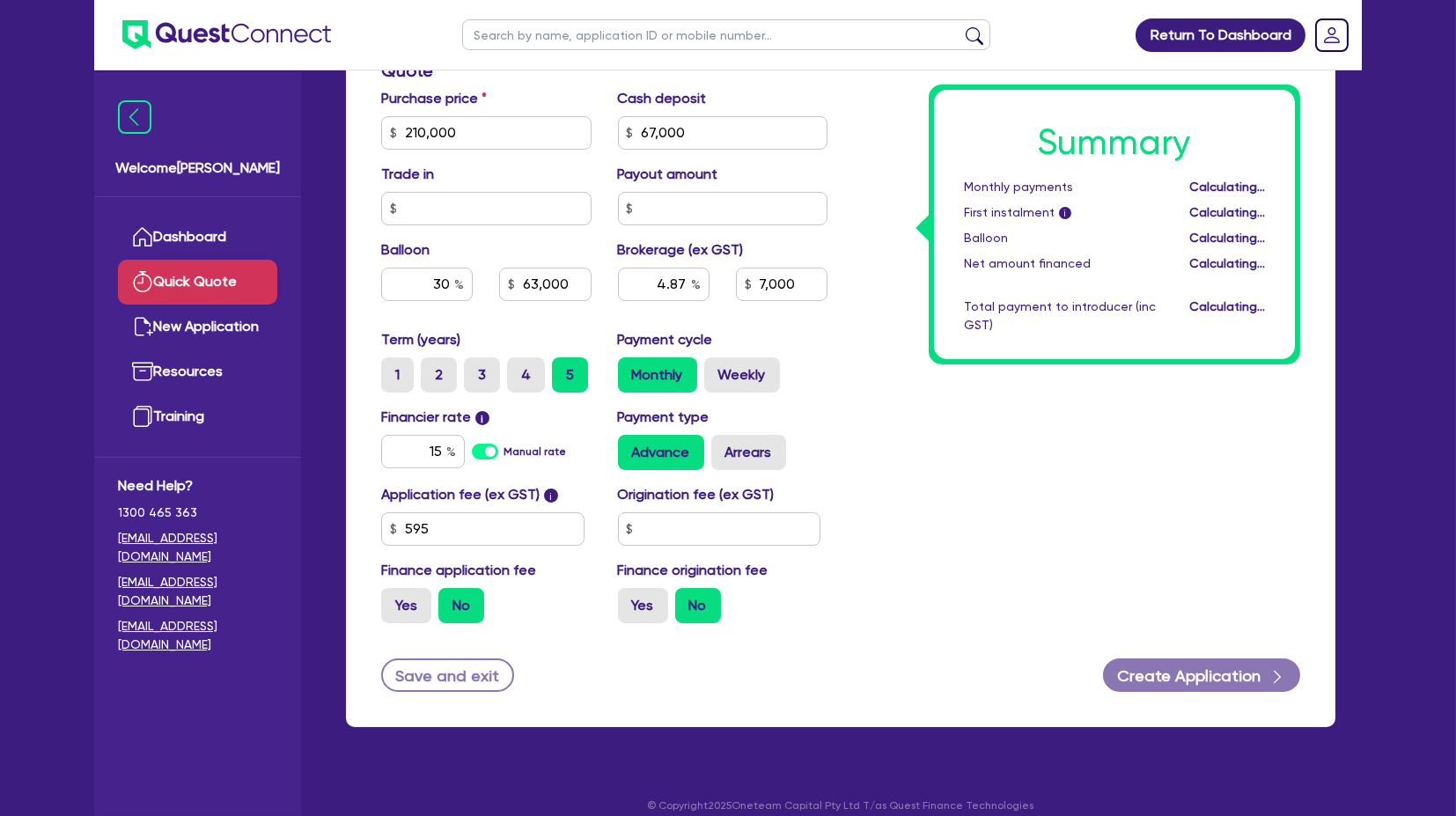
type input "63,000"
type input "4.89"
type input "7,000"
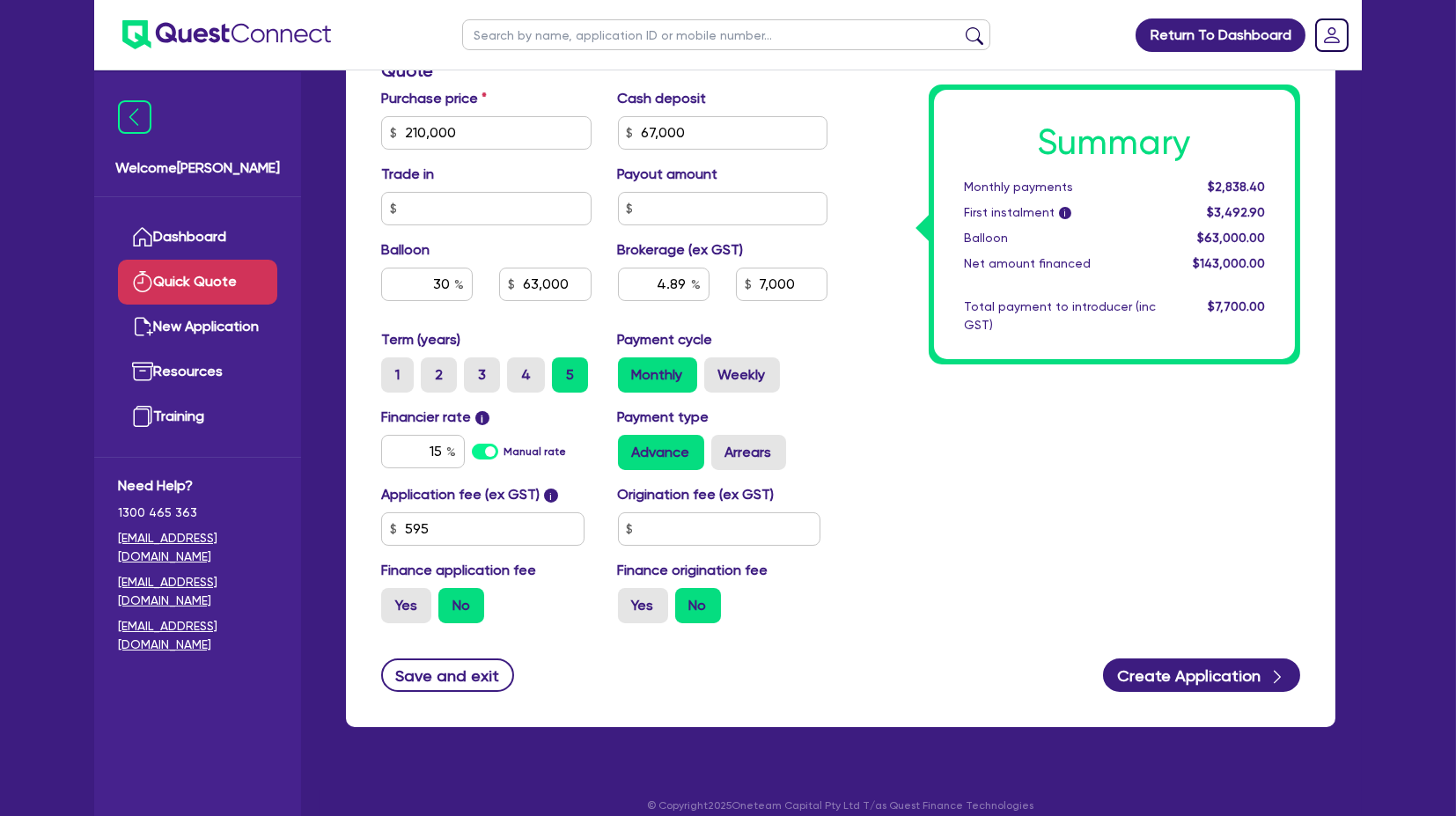
click at [1141, 578] on div "Summary Monthly payments $2,838.40 First instalment i $3,492.90 Balloon $63,000…" at bounding box center [1076, 122] width 472 height 1029
drag, startPoint x: 583, startPoint y: 286, endPoint x: 455, endPoint y: 283, distance: 128.0
click at [455, 283] on div "30 63,000" at bounding box center [486, 284] width 237 height 34
type input "42,000"
type input "4.89"
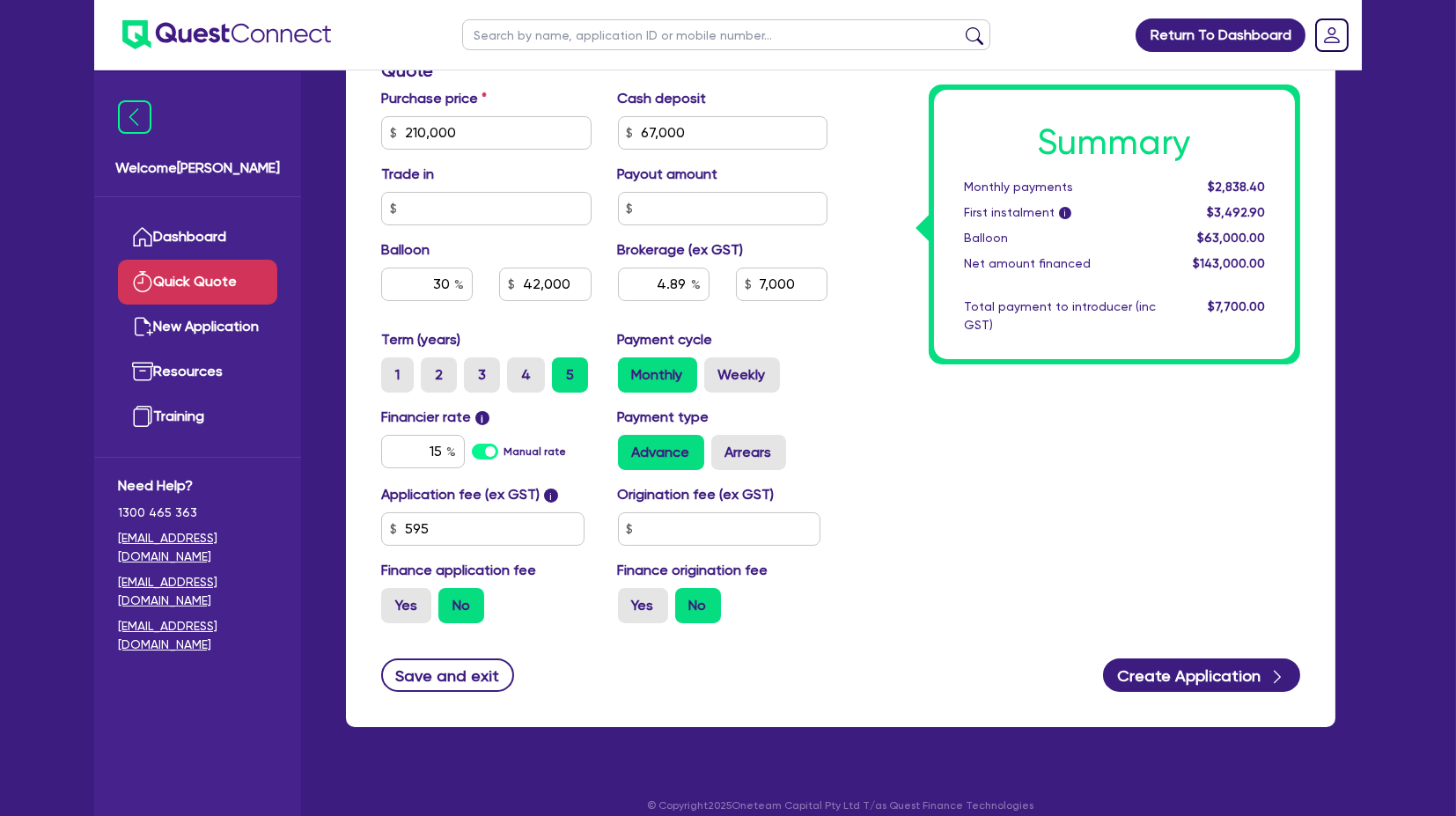
type input "7,000"
type input "20"
type input "42,000"
type input "4.89"
type input "7,000"
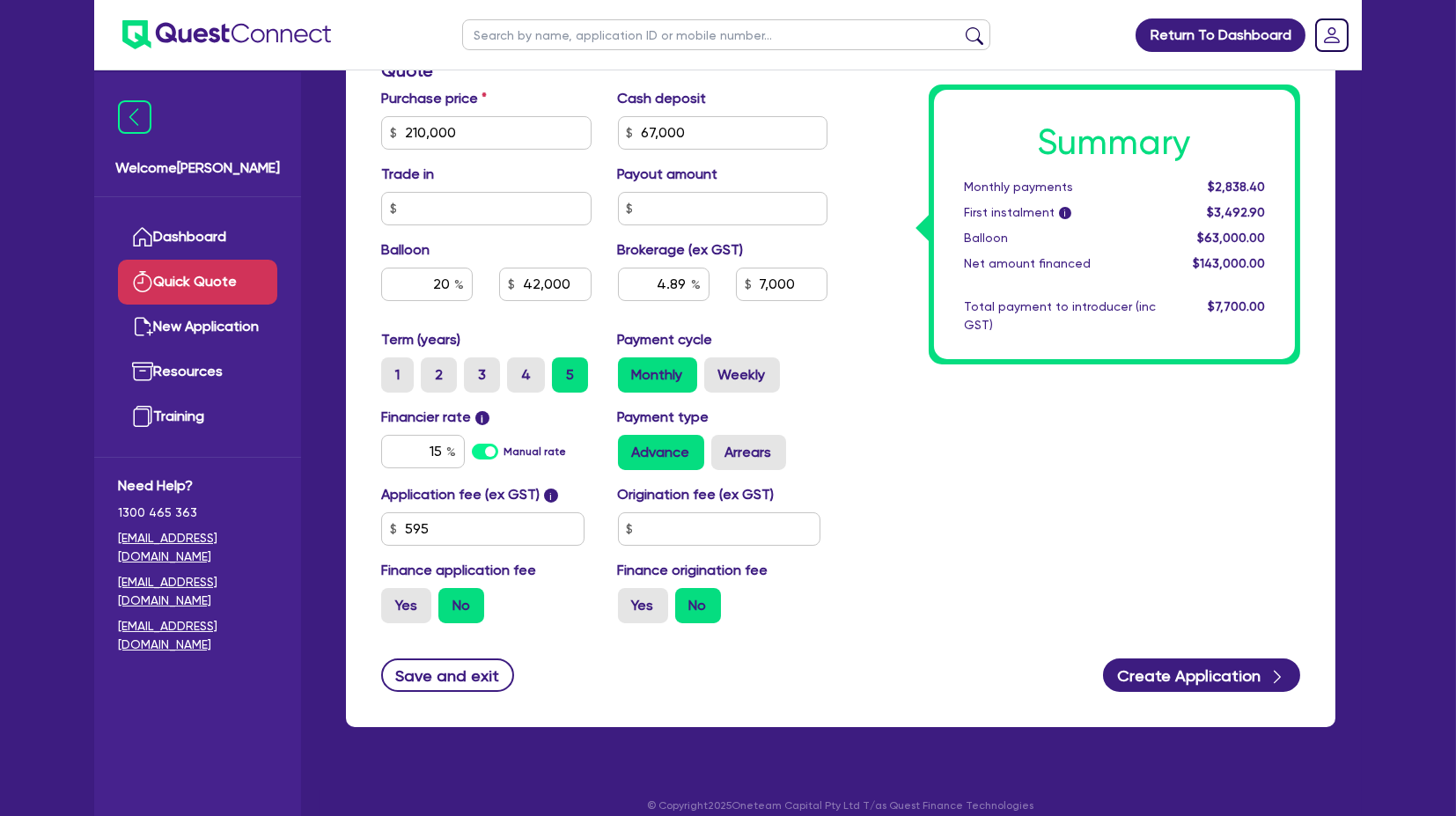
click at [1040, 421] on div "Summary Monthly payments $2,838.40 First instalment i $3,492.90 Balloon $63,000…" at bounding box center [1076, 122] width 472 height 1029
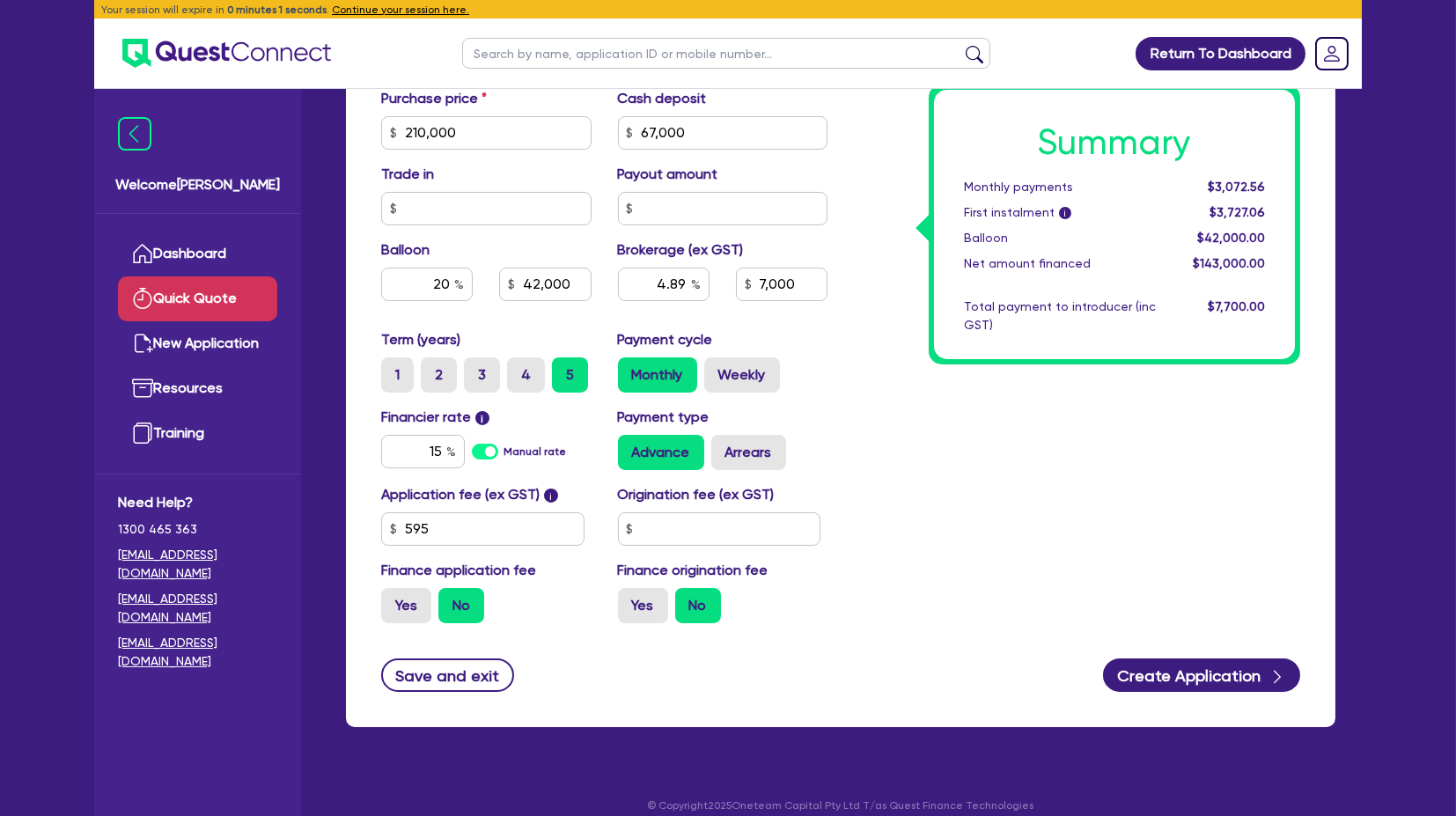
select select
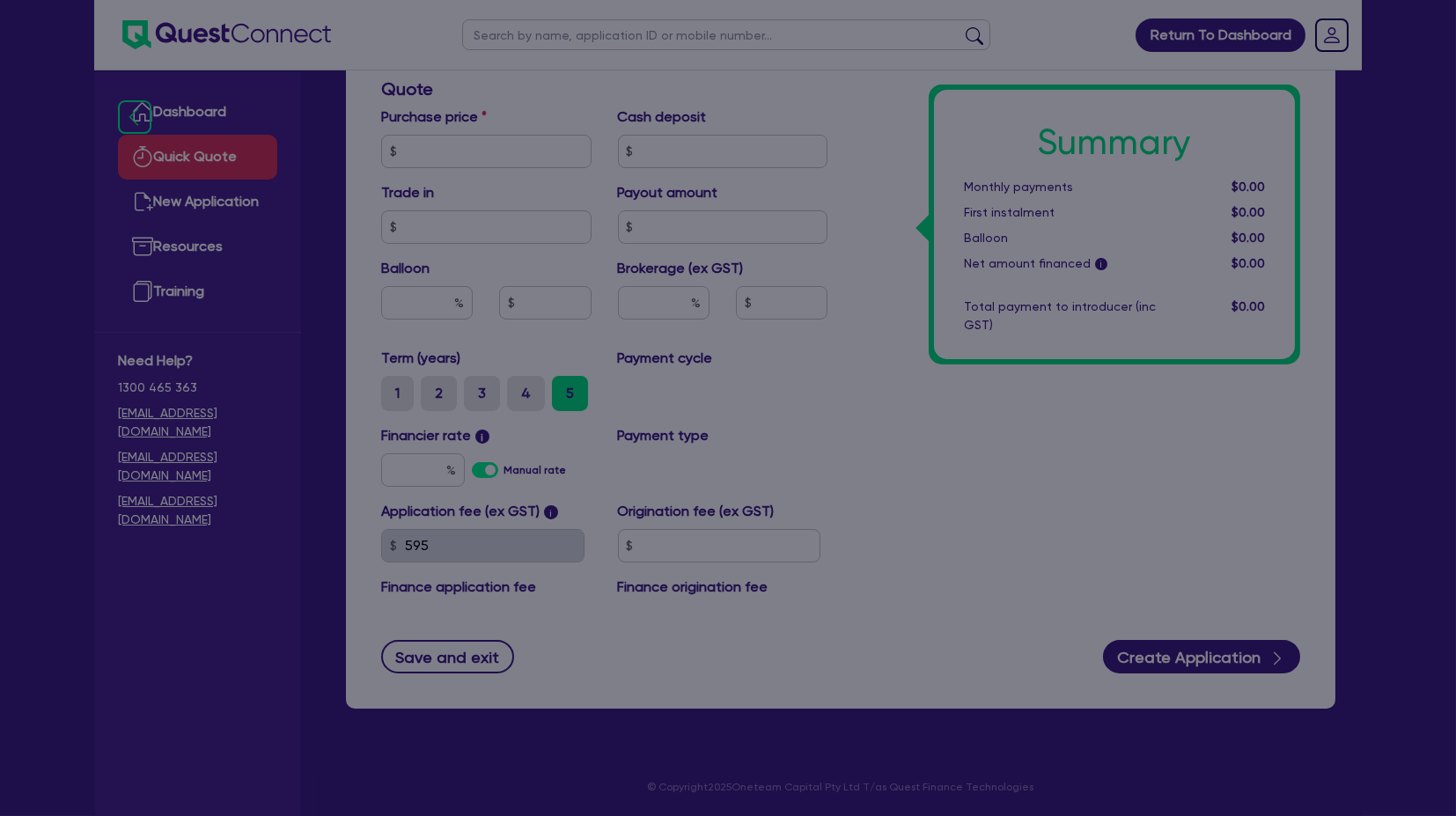
scroll to position [531, 0]
